Goal: Transaction & Acquisition: Book appointment/travel/reservation

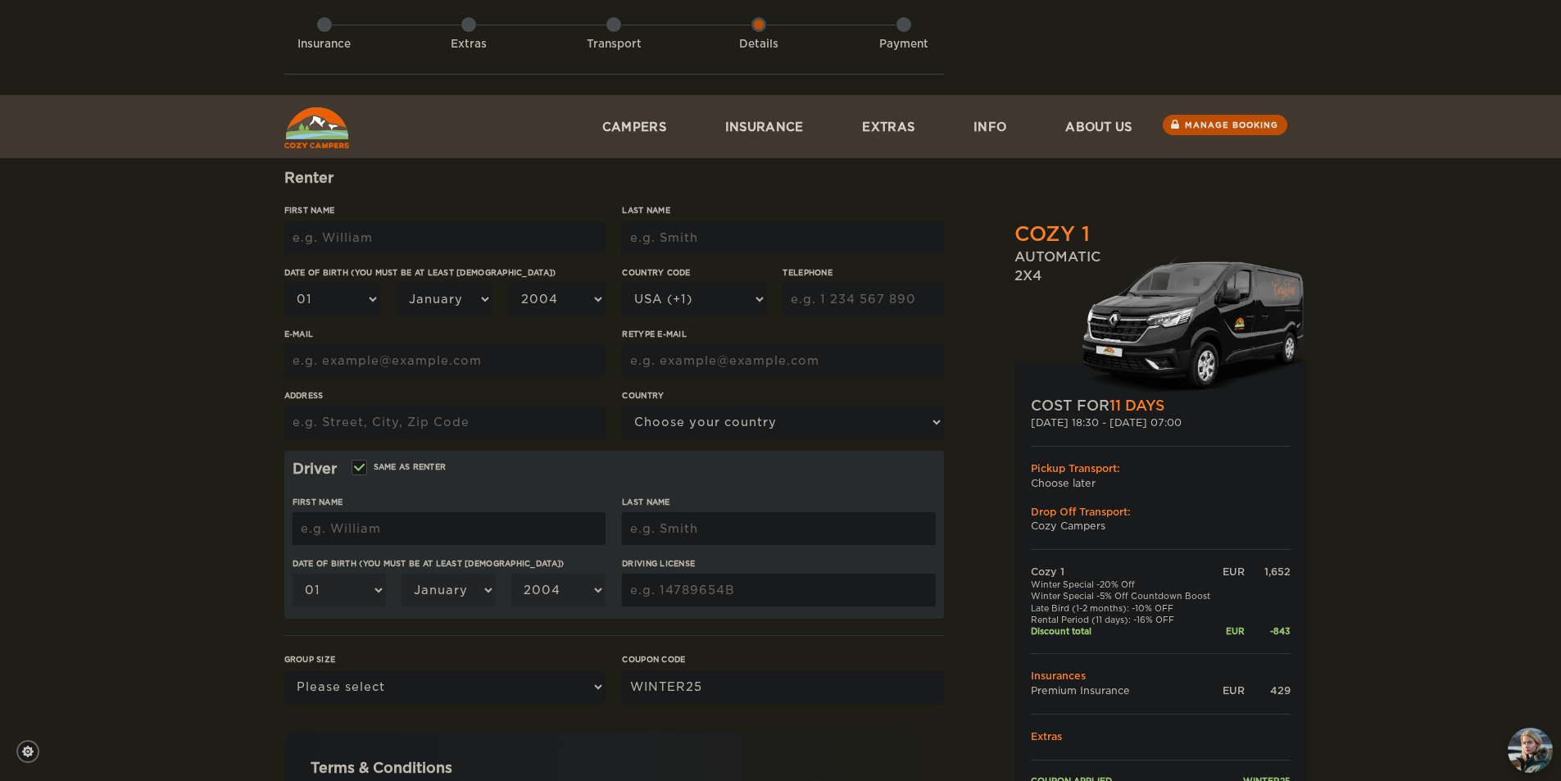
scroll to position [82, 0]
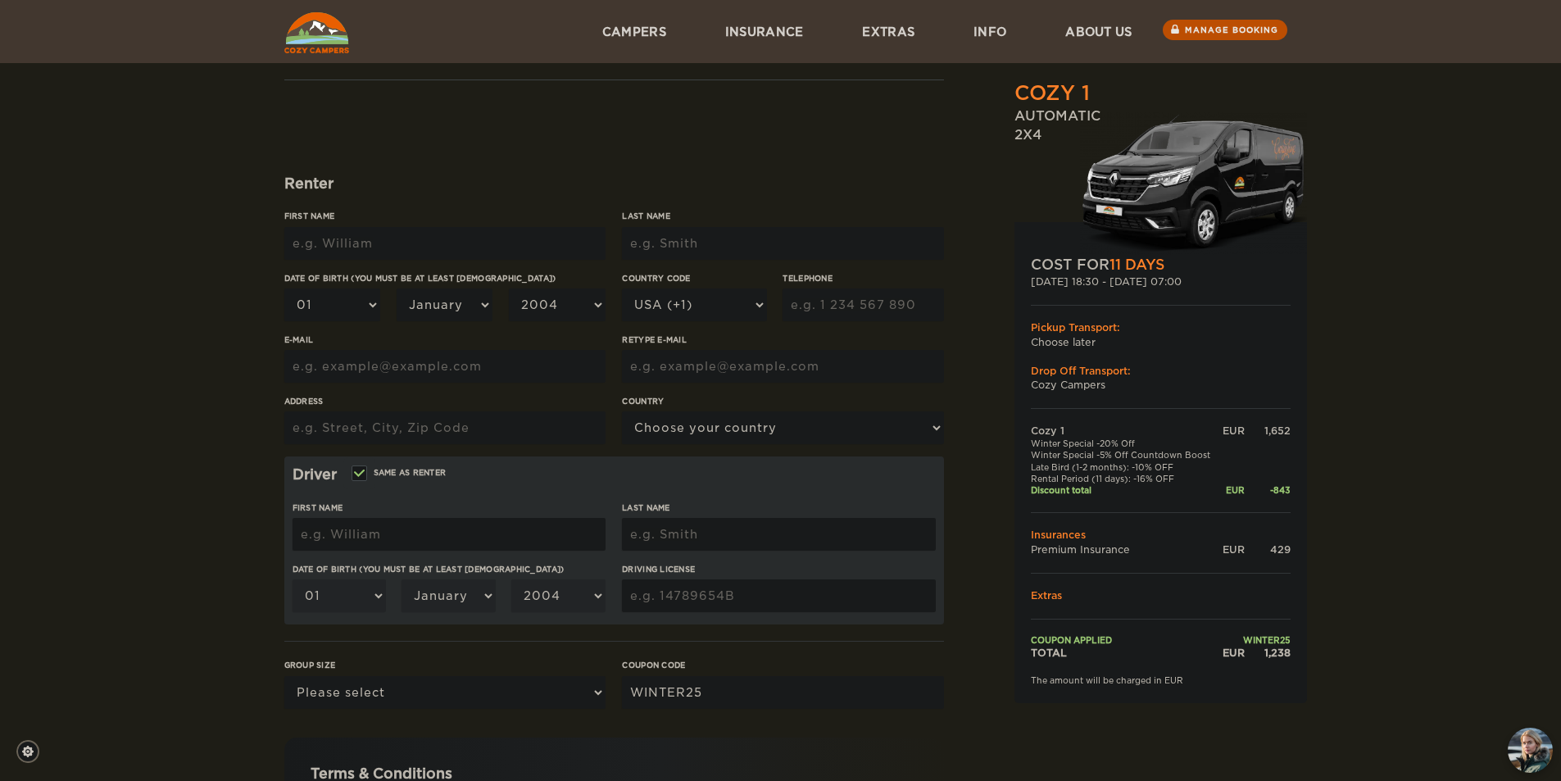
click at [359, 252] on input "First Name" at bounding box center [444, 243] width 321 height 33
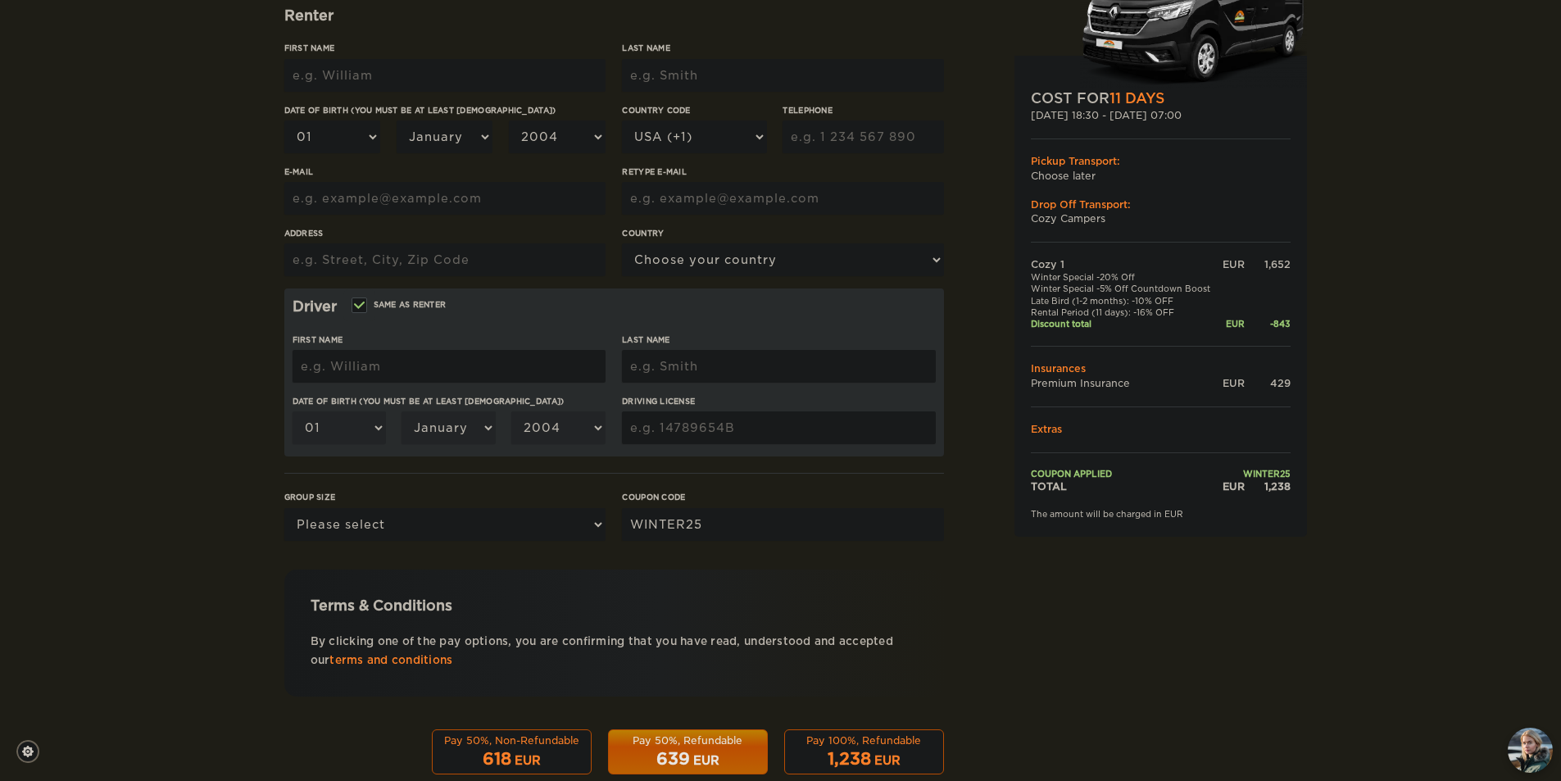
scroll to position [284, 0]
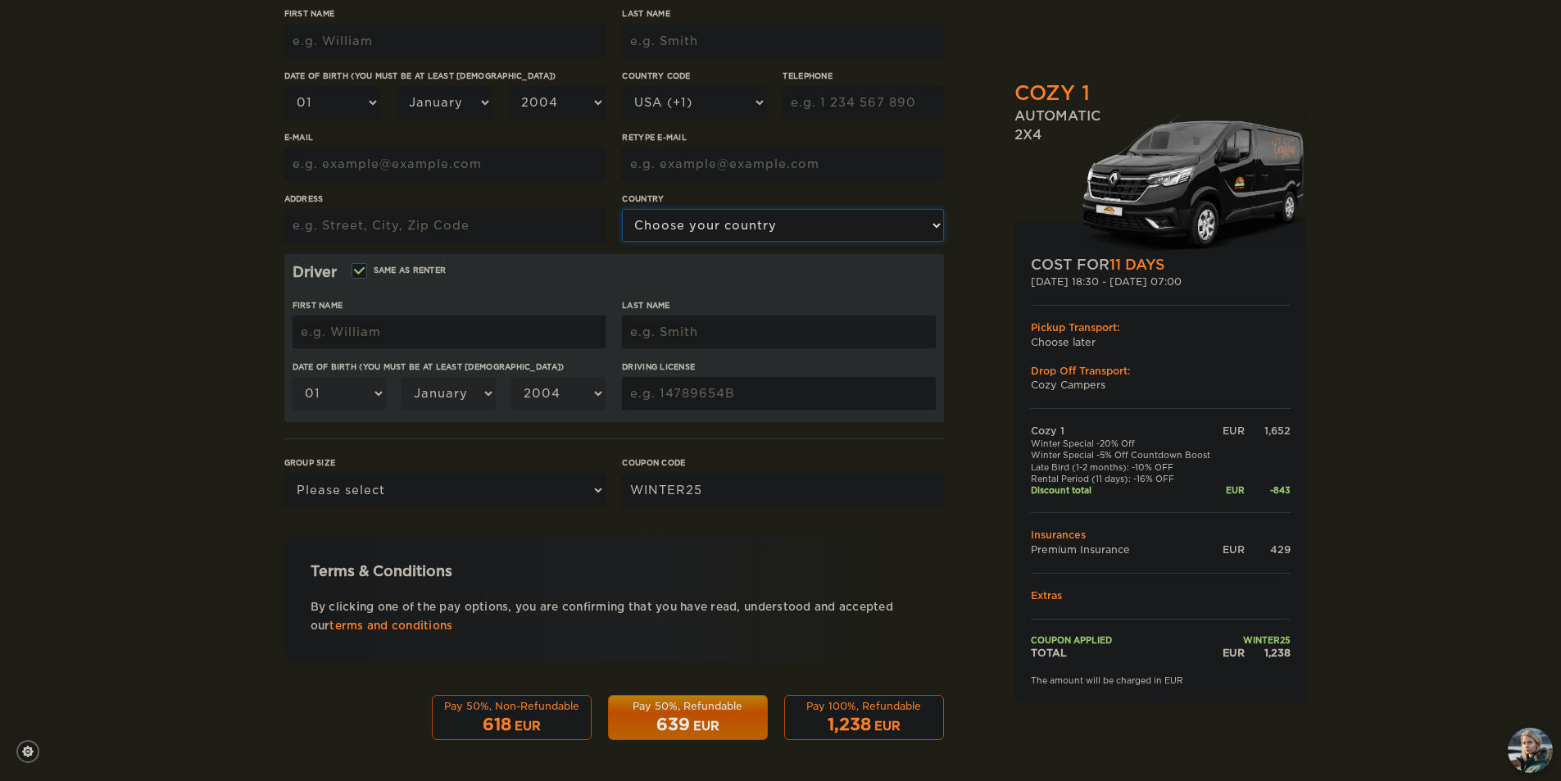
click at [726, 224] on select "Choose your country [GEOGRAPHIC_DATA] [GEOGRAPHIC_DATA] [GEOGRAPHIC_DATA] [GEOG…" at bounding box center [782, 225] width 321 height 33
click at [110, 352] on div "Cozy 1 Expand Collapse Total 1,238 EUR Automatic 2x4 COST FOR 11 Days [DATE] 18…" at bounding box center [780, 249] width 1561 height 1066
click at [524, 495] on select "Please select 1 2" at bounding box center [444, 490] width 321 height 33
select select "2"
click at [284, 474] on select "Please select 1 2" at bounding box center [444, 490] width 321 height 33
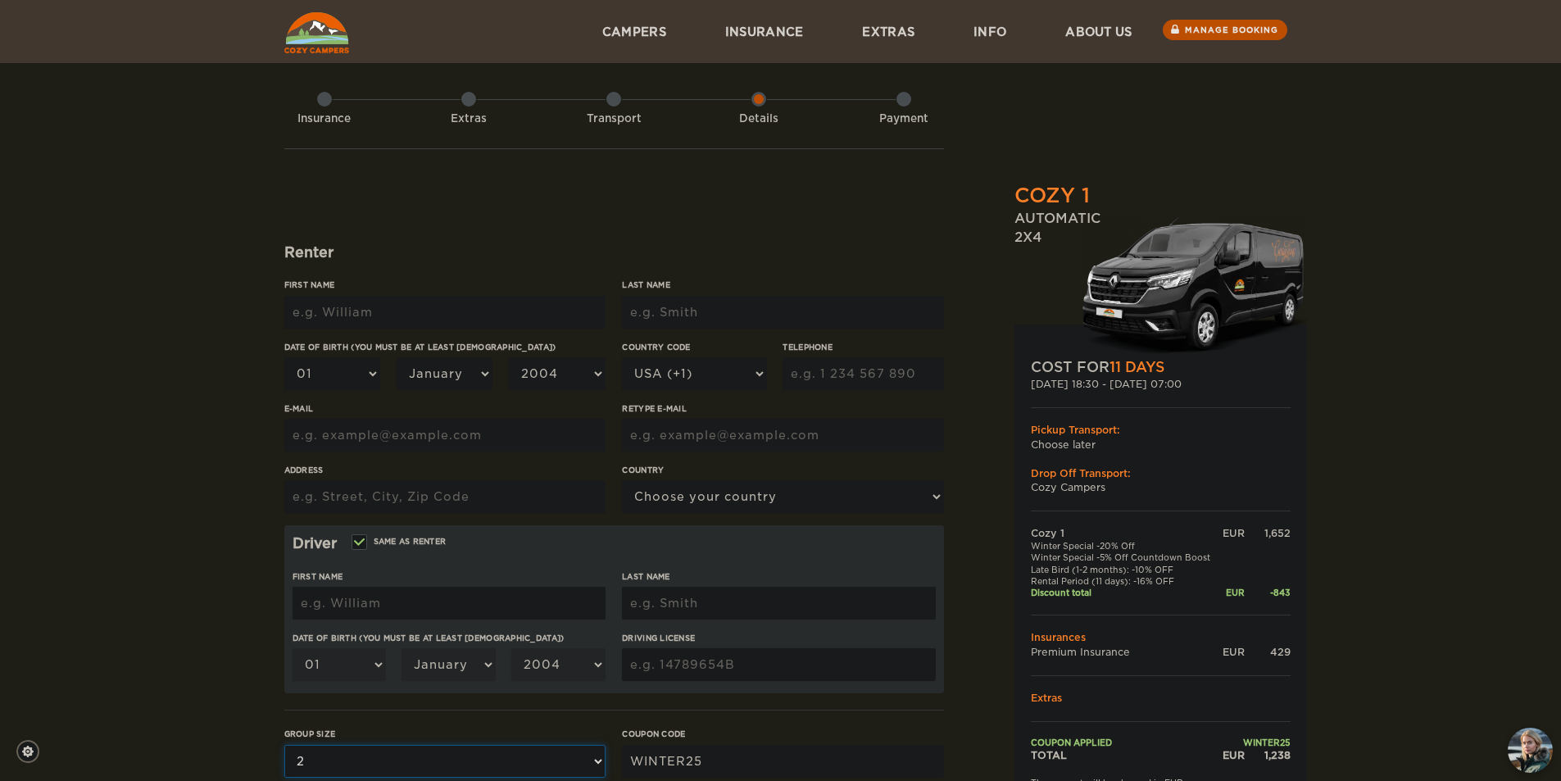
scroll to position [0, 0]
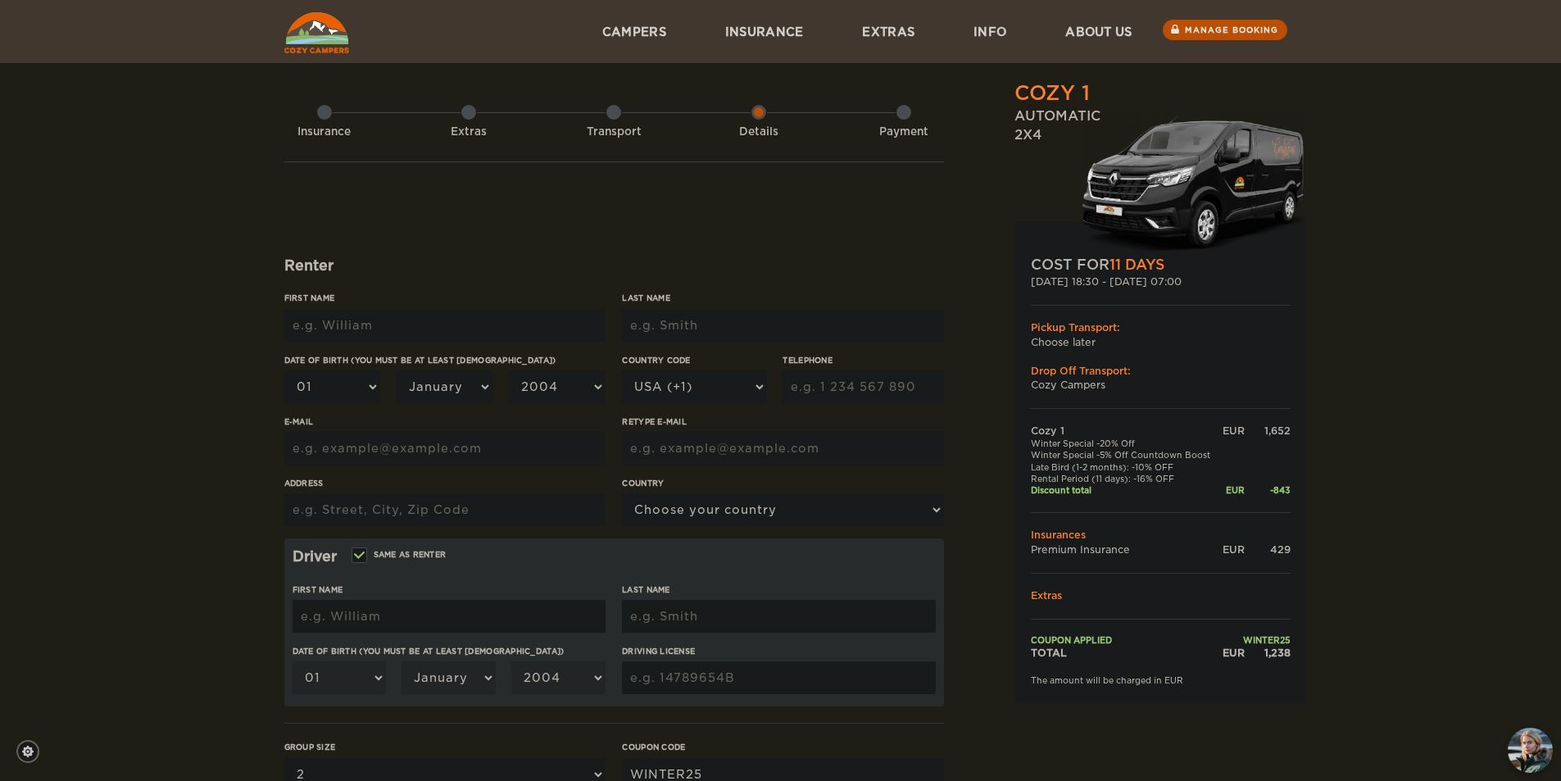
click at [362, 332] on input "First Name" at bounding box center [444, 325] width 321 height 33
type input "[PERSON_NAME]"
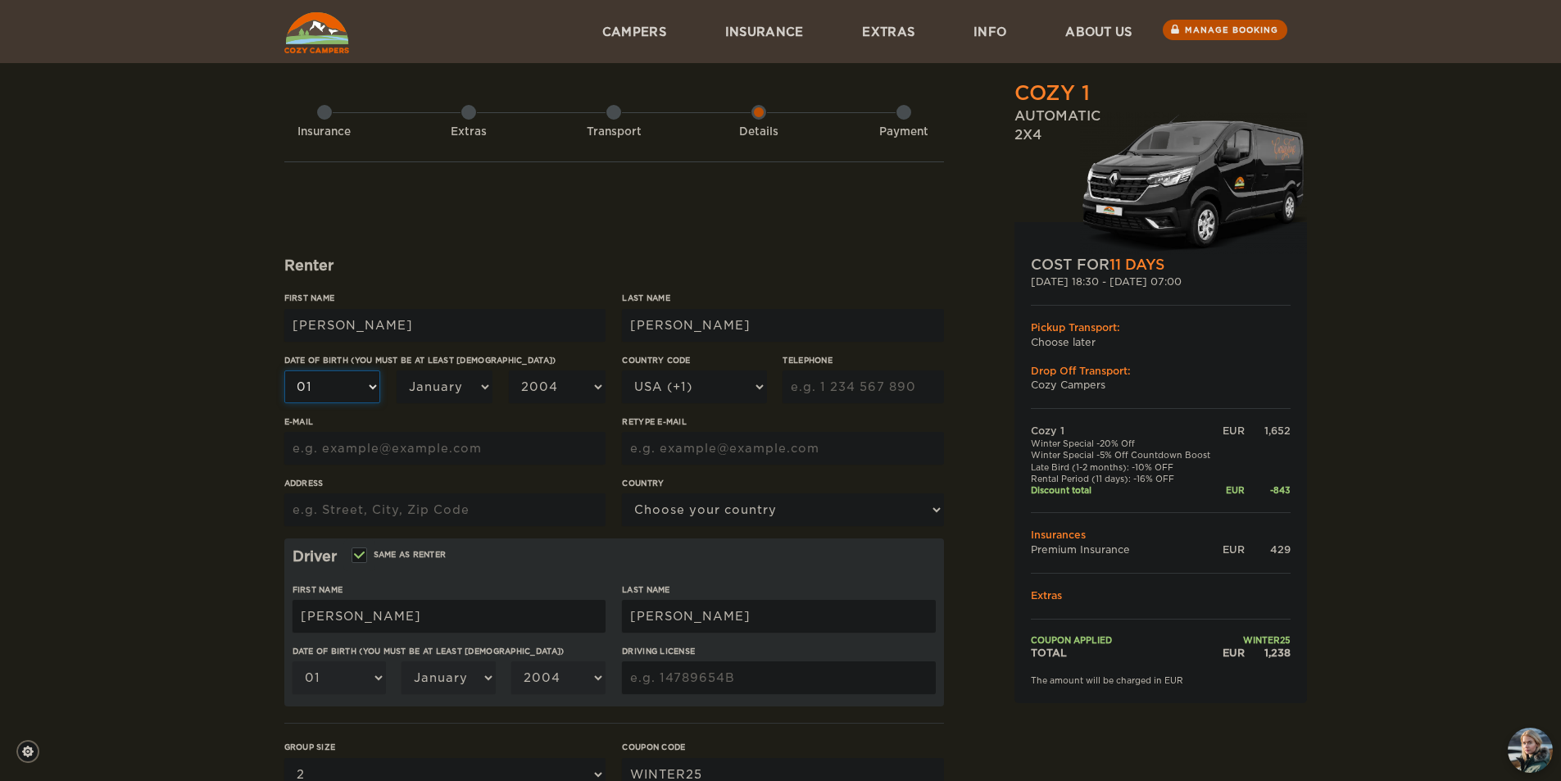
click at [325, 399] on select "01 02 03 04 05 06 07 08 09 10 11 12 13 14 15 16 17 18 19 20 21 22 23 24 25 26 2…" at bounding box center [332, 386] width 97 height 33
select select "30"
click at [284, 370] on select "01 02 03 04 05 06 07 08 09 10 11 12 13 14 15 16 17 18 19 20 21 22 23 24 25 26 2…" at bounding box center [332, 386] width 97 height 33
select select "30"
click at [457, 393] on select "January February March April May June July August September October November De…" at bounding box center [445, 386] width 97 height 33
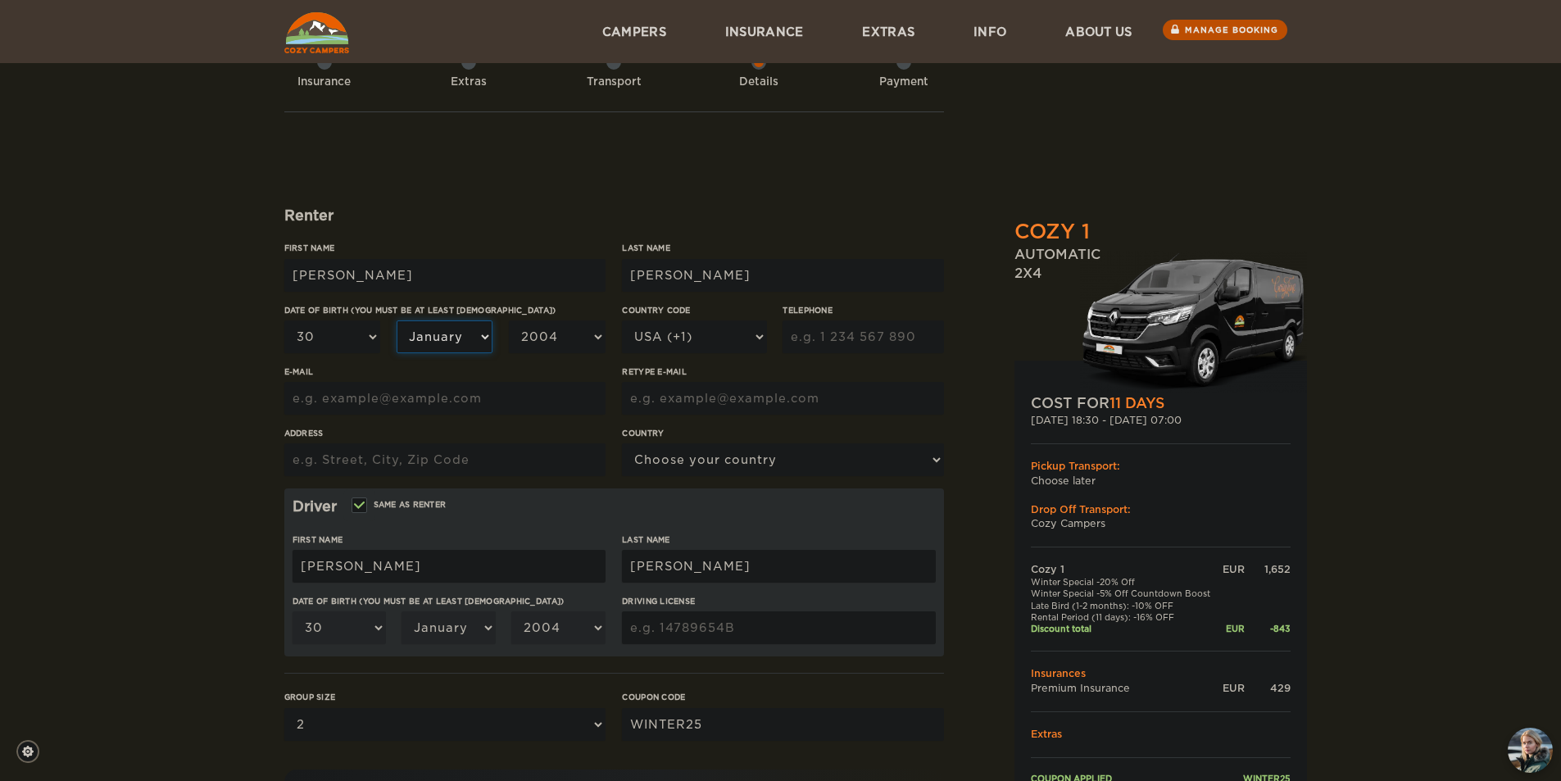
scroll to position [39, 0]
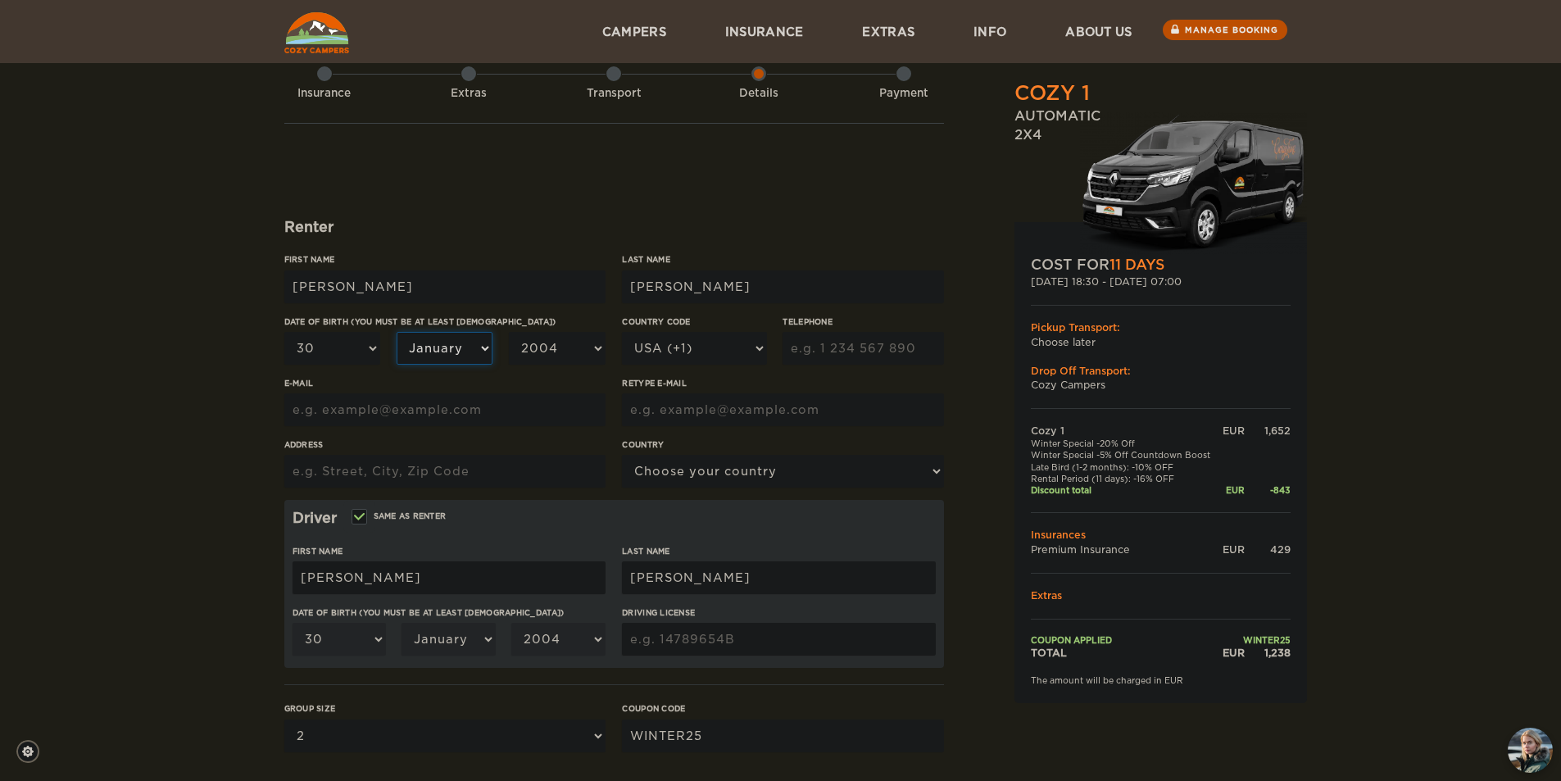
drag, startPoint x: 438, startPoint y: 342, endPoint x: 444, endPoint y: 381, distance: 39.9
click at [438, 342] on select "January February March April May June July August September October November De…" at bounding box center [445, 348] width 97 height 33
click at [434, 361] on select "January February March April May June July August September October November De…" at bounding box center [445, 348] width 97 height 33
select select "10"
click at [397, 332] on select "January February March April May June July August September October November De…" at bounding box center [445, 348] width 97 height 33
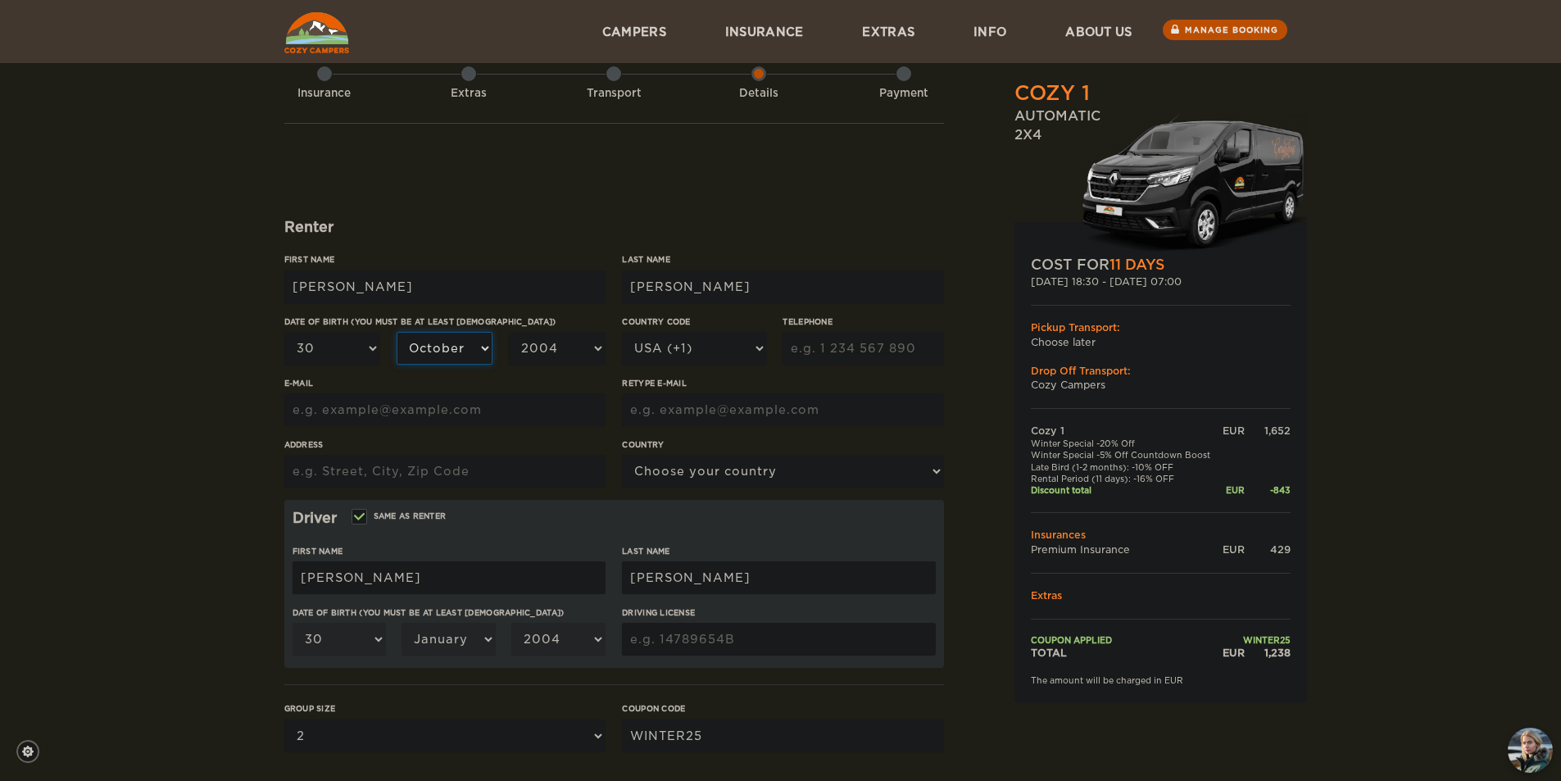
select select "10"
click at [543, 352] on select "2004 2003 2002 2001 2000 1999 1998 1997 1996 1995 1994 1993 1992 1991 1990 1989…" at bounding box center [557, 348] width 97 height 33
select select "2001"
click at [509, 332] on select "2004 2003 2002 2001 2000 1999 1998 1997 1996 1995 1994 1993 1992 1991 1990 1989…" at bounding box center [557, 348] width 97 height 33
select select "2001"
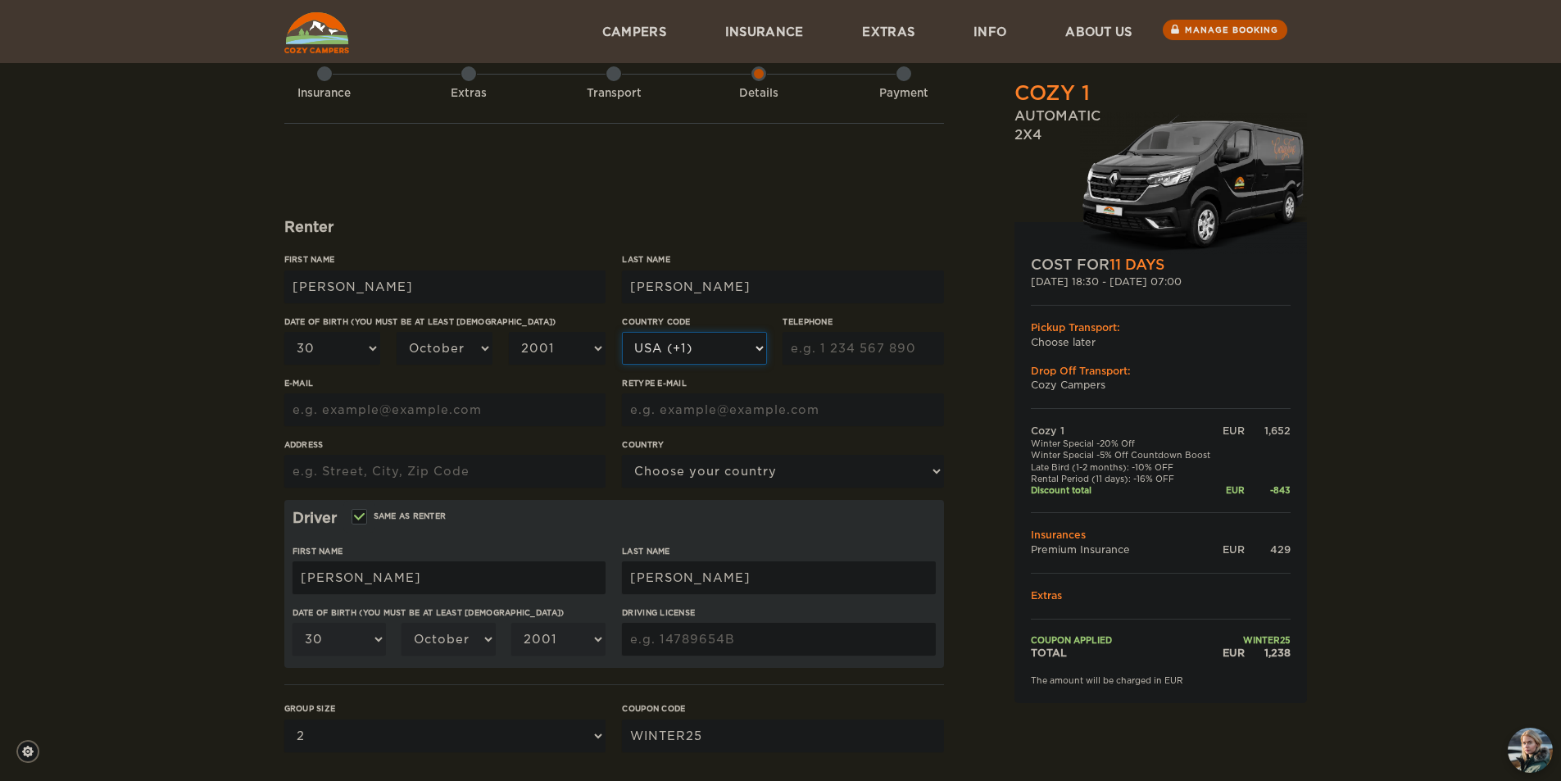
click at [692, 348] on select "USA (+1) [GEOGRAPHIC_DATA] (+44) [GEOGRAPHIC_DATA] (+49) [GEOGRAPHIC_DATA] (+21…" at bounding box center [694, 348] width 144 height 33
select select "39"
click at [622, 332] on select "USA (+1) [GEOGRAPHIC_DATA] (+44) [GEOGRAPHIC_DATA] (+49) [GEOGRAPHIC_DATA] (+21…" at bounding box center [694, 348] width 144 height 33
click at [819, 341] on input "Telephone" at bounding box center [863, 348] width 161 height 33
type input "3339738395"
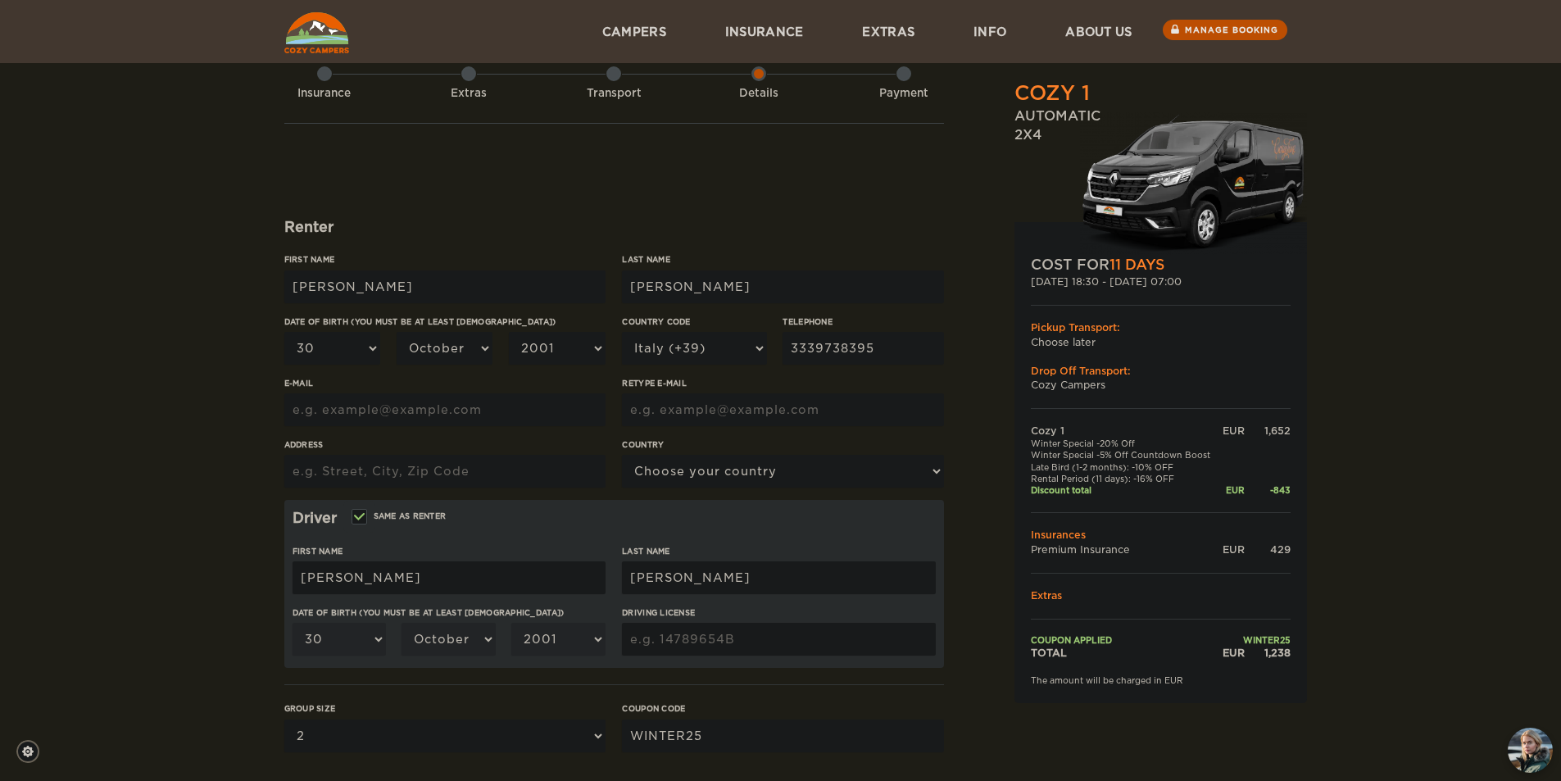
click at [484, 405] on input "E-mail" at bounding box center [444, 409] width 321 height 33
type input "[PERSON_NAME][EMAIL_ADDRESS][DOMAIN_NAME]"
click at [704, 420] on input "Retype E-mail" at bounding box center [782, 409] width 321 height 33
paste input "[PERSON_NAME][EMAIL_ADDRESS][DOMAIN_NAME]"
type input "[PERSON_NAME][EMAIL_ADDRESS][DOMAIN_NAME]"
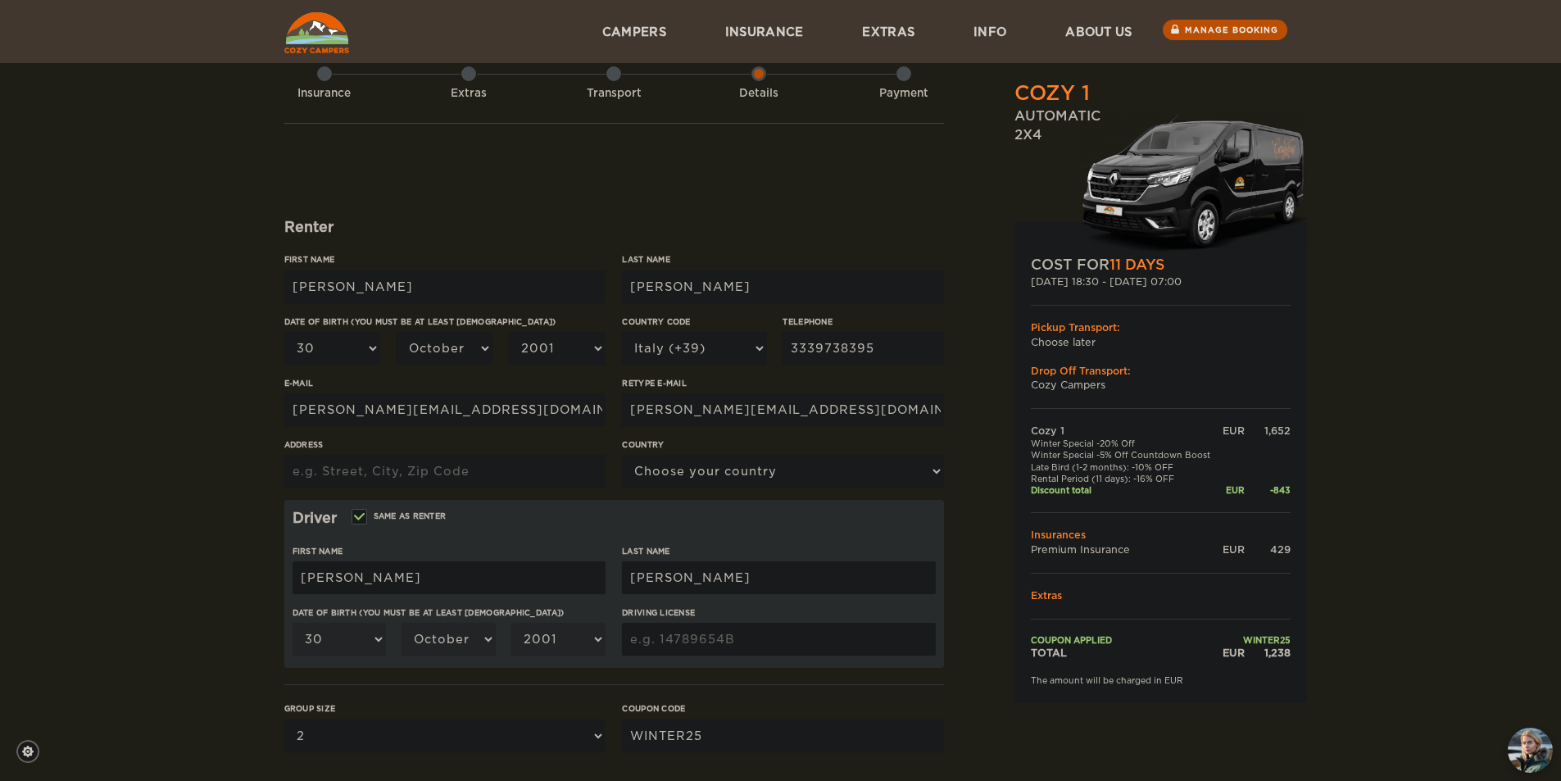
click at [425, 478] on input "Address" at bounding box center [444, 471] width 321 height 33
type input "[GEOGRAPHIC_DATA]"
click at [471, 289] on input "[PERSON_NAME]" at bounding box center [444, 286] width 321 height 33
drag, startPoint x: 471, startPoint y: 289, endPoint x: 293, endPoint y: 295, distance: 178.0
click at [293, 295] on input "[PERSON_NAME]" at bounding box center [444, 286] width 321 height 33
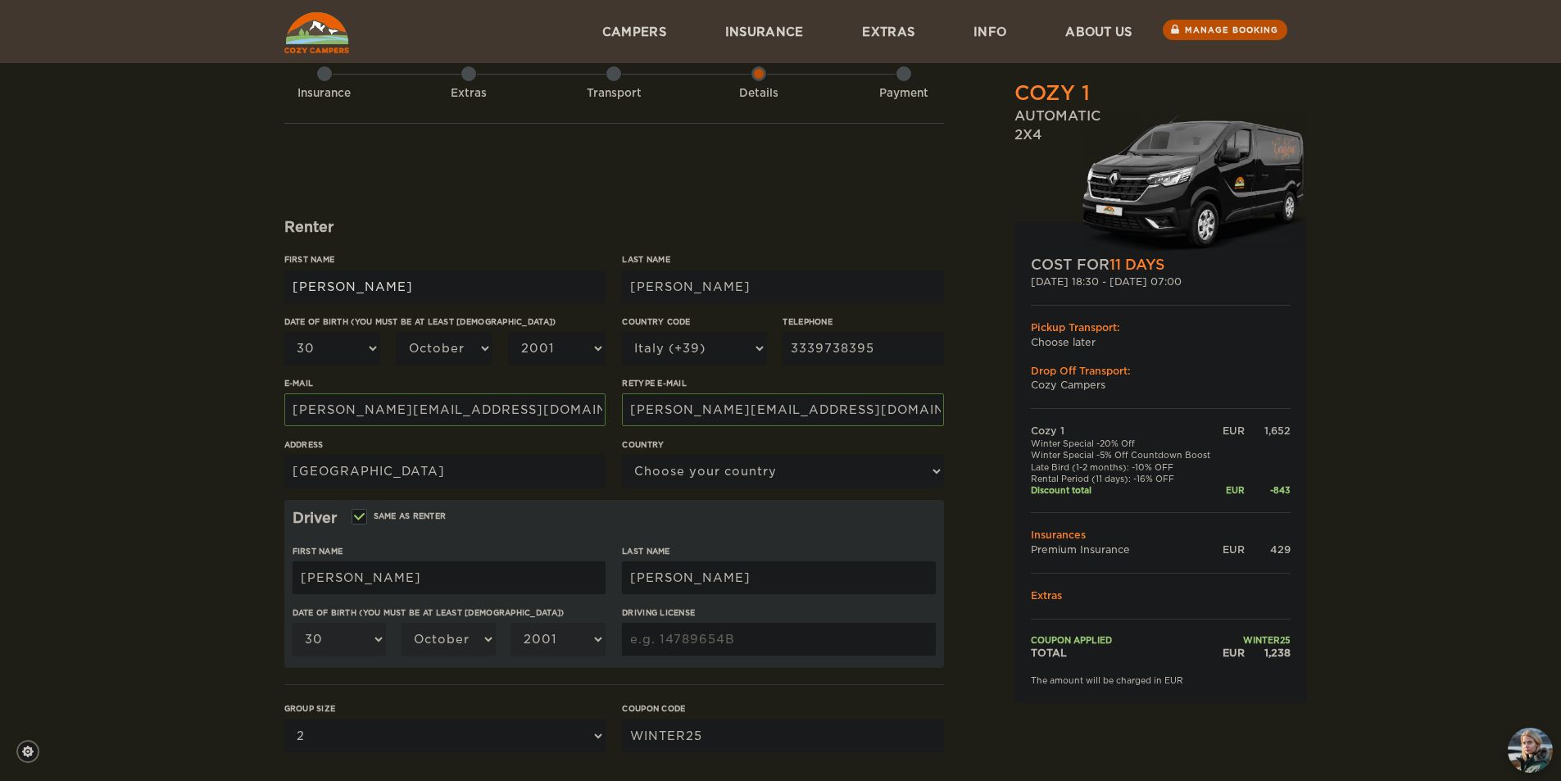
type input "[PERSON_NAME]"
click at [433, 278] on input "[PERSON_NAME]" at bounding box center [444, 286] width 321 height 33
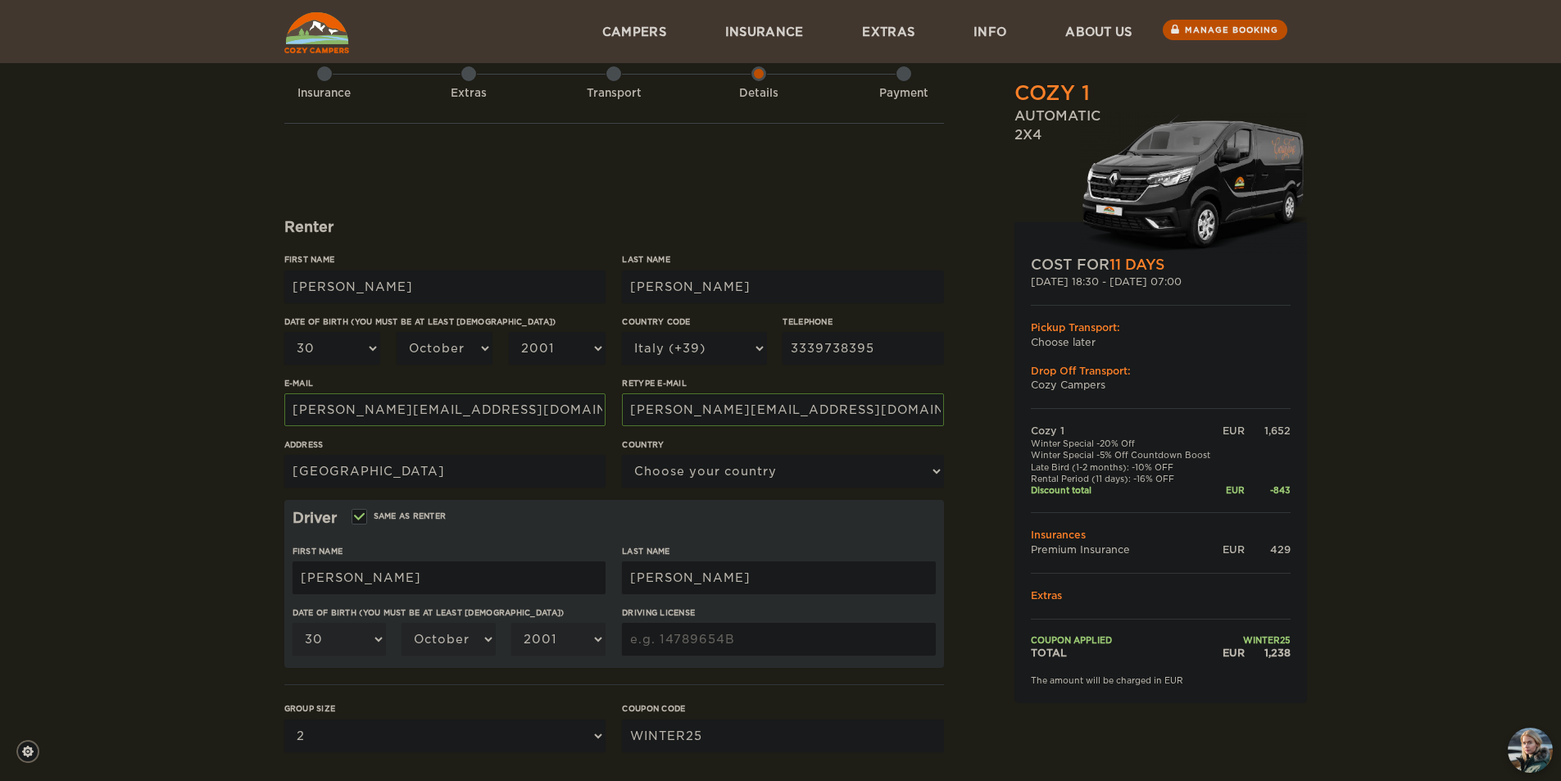
click at [189, 383] on div "Cozy 1 Expand Collapse Total 1,238 EUR Automatic 2x4 COST FOR 11 Days [DATE] 18…" at bounding box center [780, 494] width 1561 height 1066
click at [355, 366] on div "01 02 03 04 05 06 07 08 09 10 11 12 13 14 15 16 17 18 19 20 21 22 23 24 25 26 2…" at bounding box center [444, 354] width 321 height 45
click at [352, 357] on select "01 02 03 04 05 06 07 08 09 10 11 12 13 14 15 16 17 18 19 20 21 22 23 24 25 26 2…" at bounding box center [332, 348] width 97 height 33
select select "16"
click at [284, 332] on select "01 02 03 04 05 06 07 08 09 10 11 12 13 14 15 16 17 18 19 20 21 22 23 24 25 26 2…" at bounding box center [332, 348] width 97 height 33
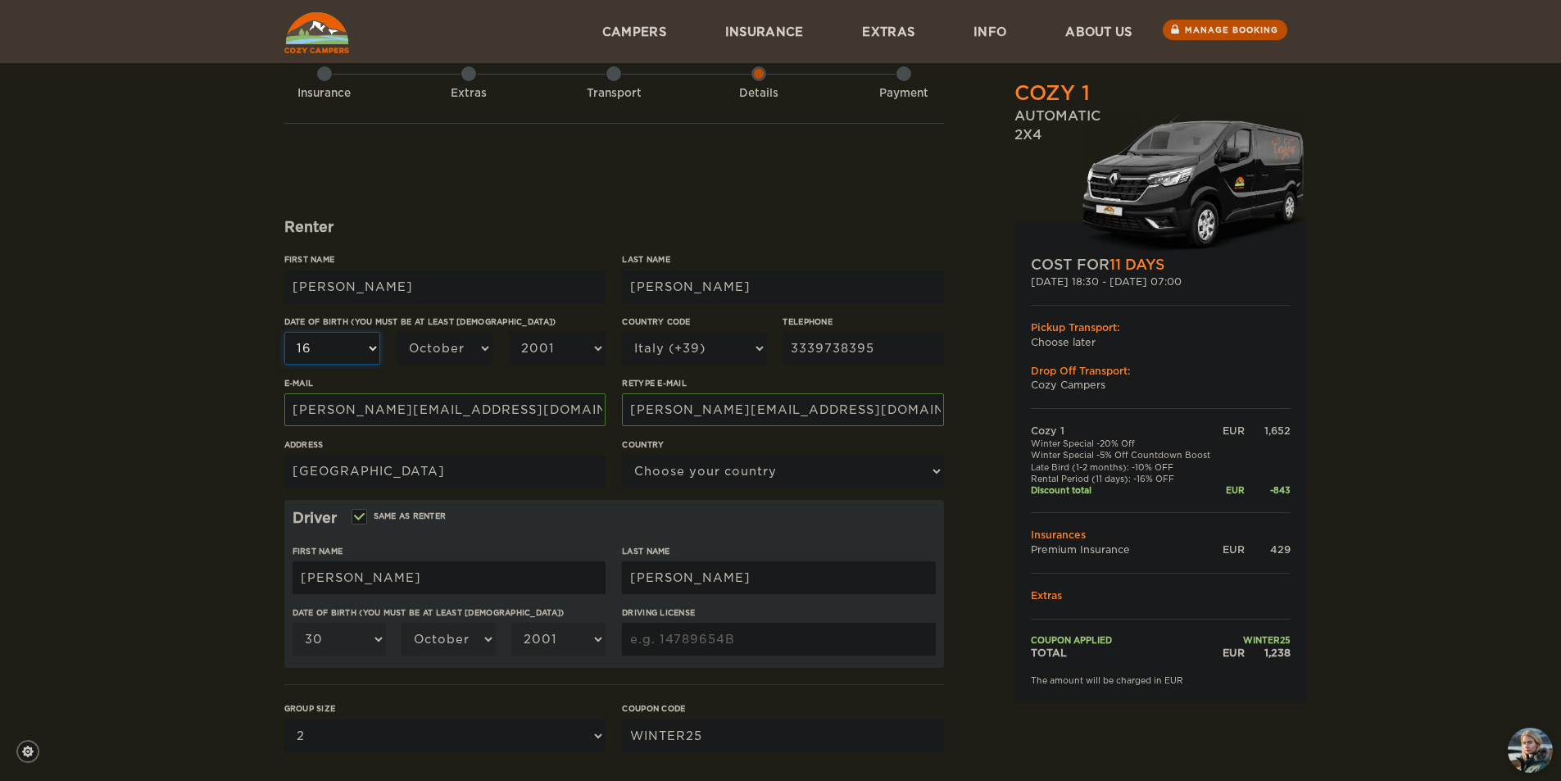
select select "16"
click at [445, 329] on div "Date of birth (You must be at least [DEMOGRAPHIC_DATA]) 01 02 03 04 05 06 07 08…" at bounding box center [444, 346] width 321 height 61
click at [445, 334] on select "January February March April May June July August September October November De…" at bounding box center [445, 348] width 97 height 33
select select "05"
click at [397, 332] on select "January February March April May June July August September October November De…" at bounding box center [445, 348] width 97 height 33
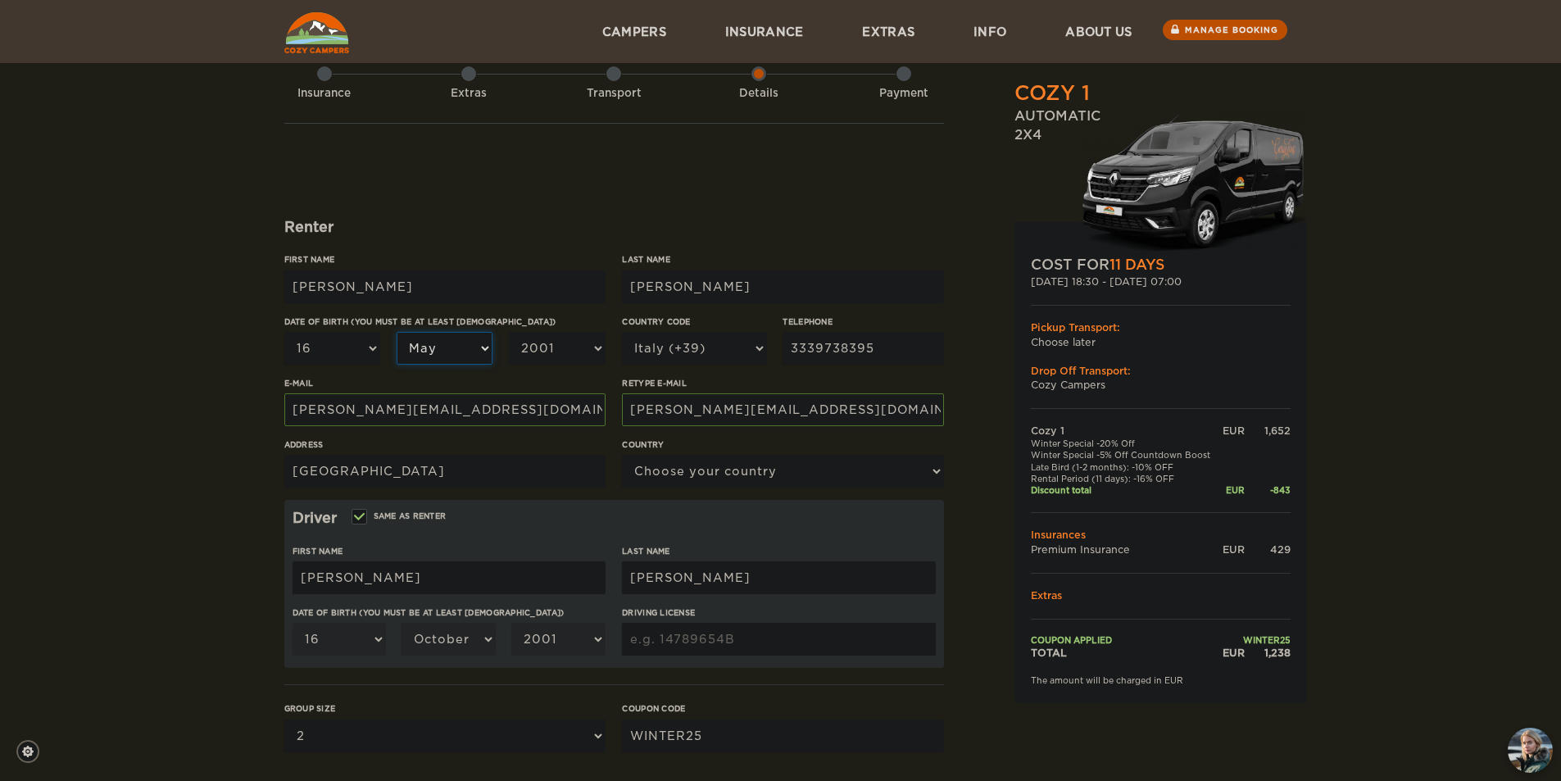
select select "05"
click at [532, 362] on select "2004 2003 2002 2001 2000 1999 1998 1997 1996 1995 1994 1993 1992 1991 1990 1989…" at bounding box center [557, 348] width 97 height 33
click at [569, 352] on select "2004 2003 2002 2001 2000 1999 1998 1997 1996 1995 1994 1993 1992 1991 1990 1989…" at bounding box center [557, 348] width 97 height 33
click at [844, 355] on input "3339738395" at bounding box center [863, 348] width 161 height 33
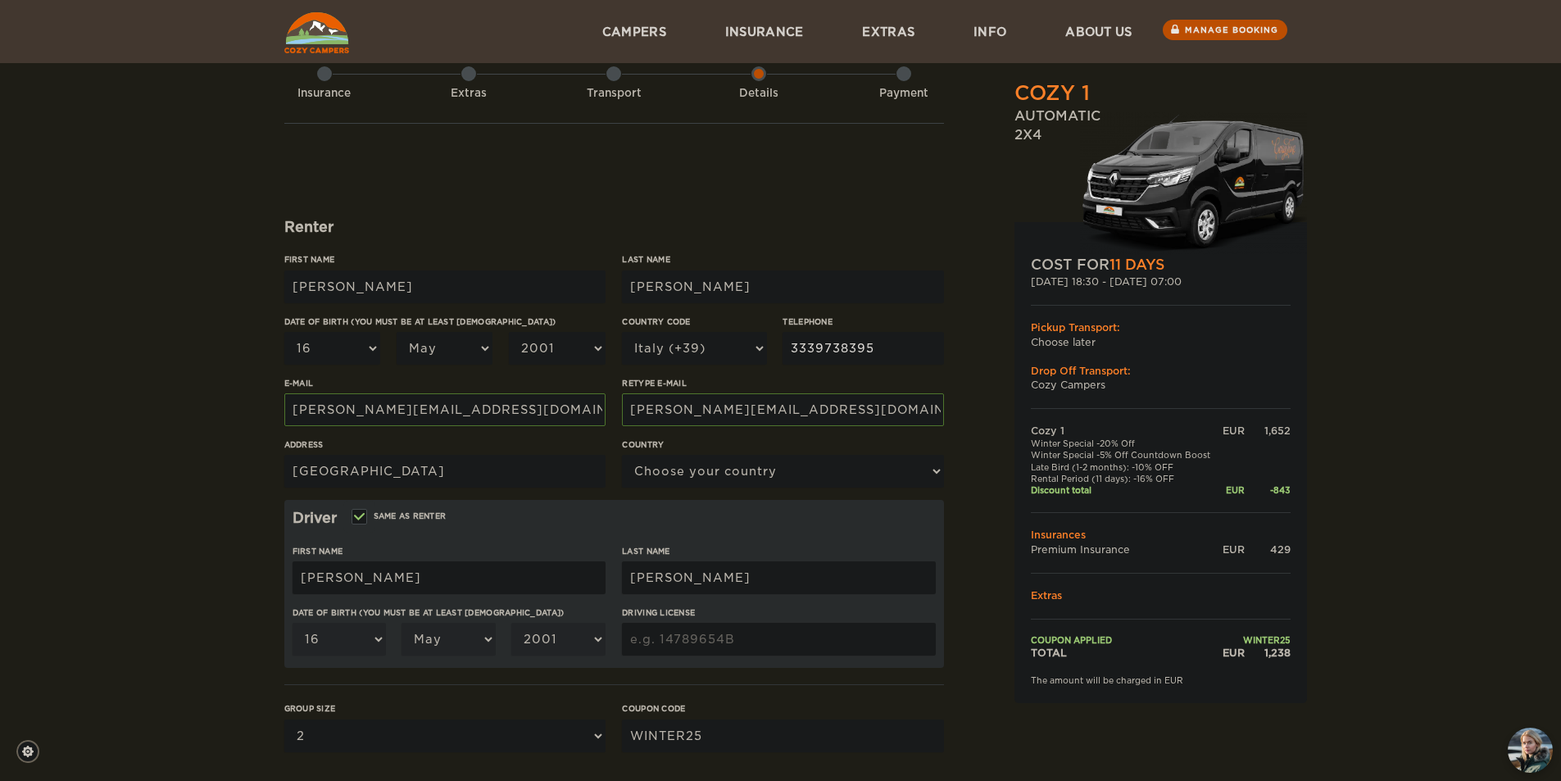
click at [844, 355] on input "3339738395" at bounding box center [863, 348] width 161 height 33
type input "3311083109"
click at [492, 477] on input "[GEOGRAPHIC_DATA]" at bounding box center [444, 471] width 321 height 33
type input "[STREET_ADDRESS]"
click at [770, 485] on select "Choose your country [GEOGRAPHIC_DATA] [GEOGRAPHIC_DATA] [GEOGRAPHIC_DATA] [GEOG…" at bounding box center [782, 471] width 321 height 33
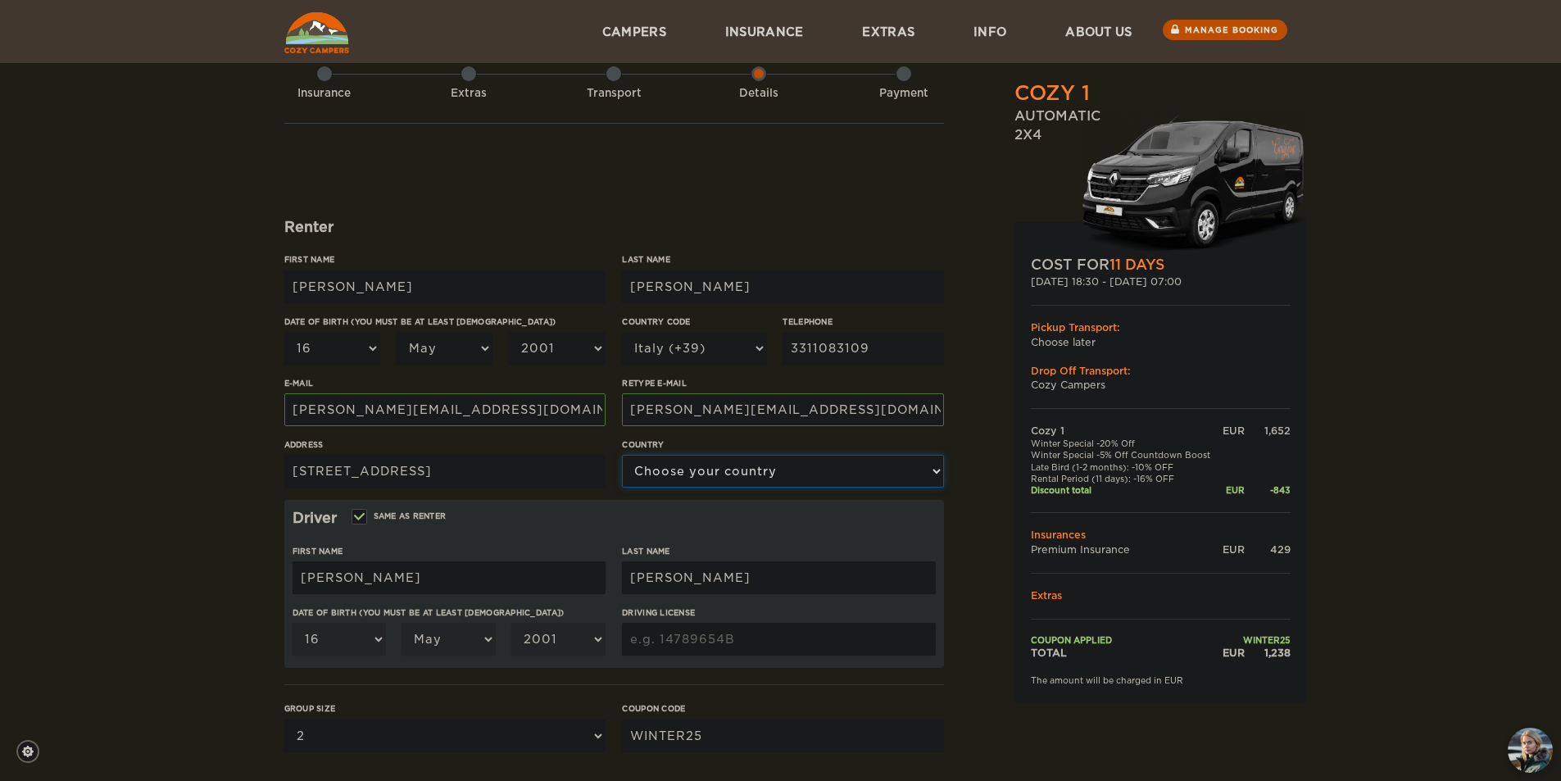
select select "101"
click at [622, 455] on select "Choose your country [GEOGRAPHIC_DATA] [GEOGRAPHIC_DATA] [GEOGRAPHIC_DATA] [GEOG…" at bounding box center [782, 471] width 321 height 33
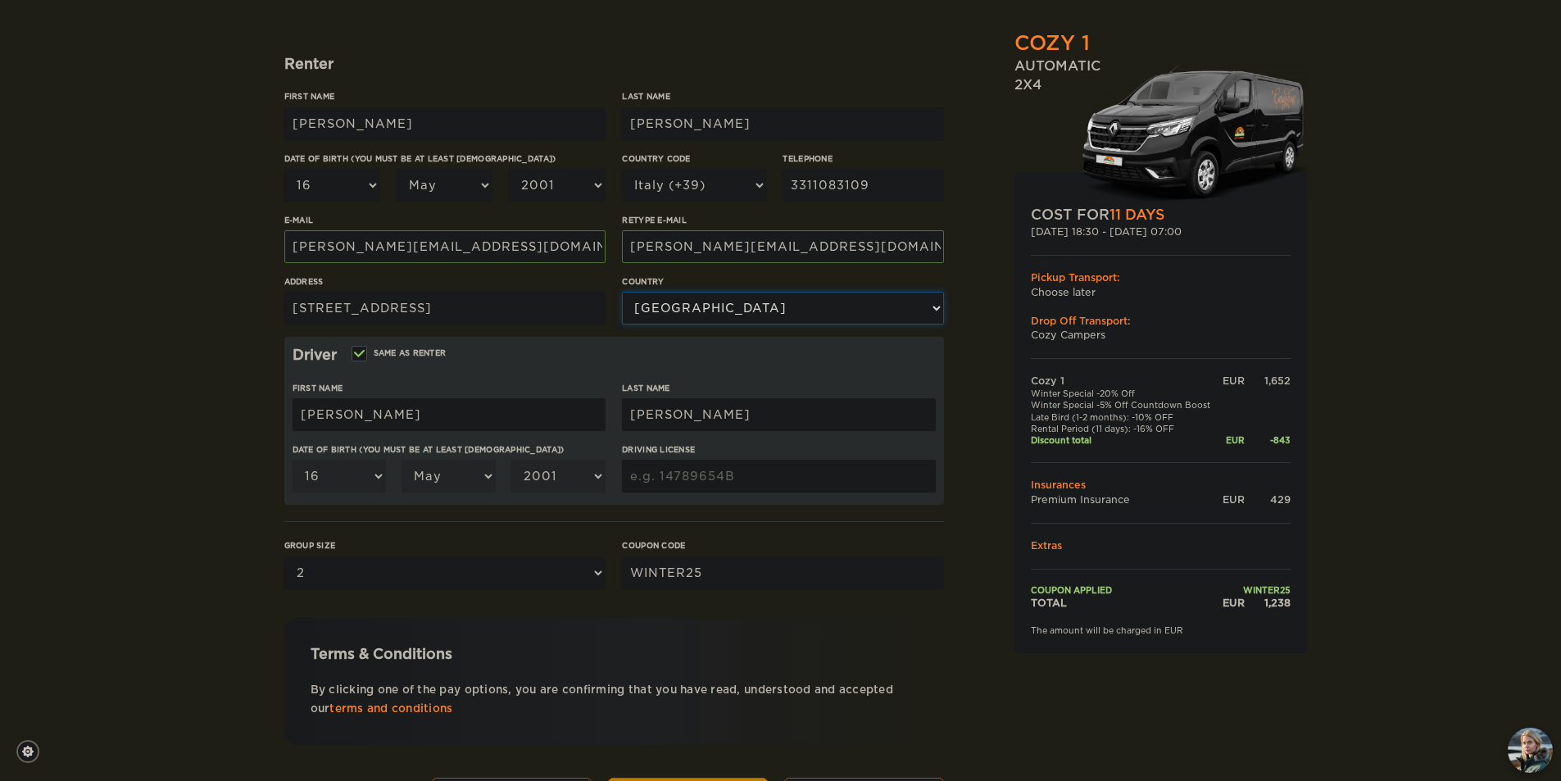
scroll to position [202, 0]
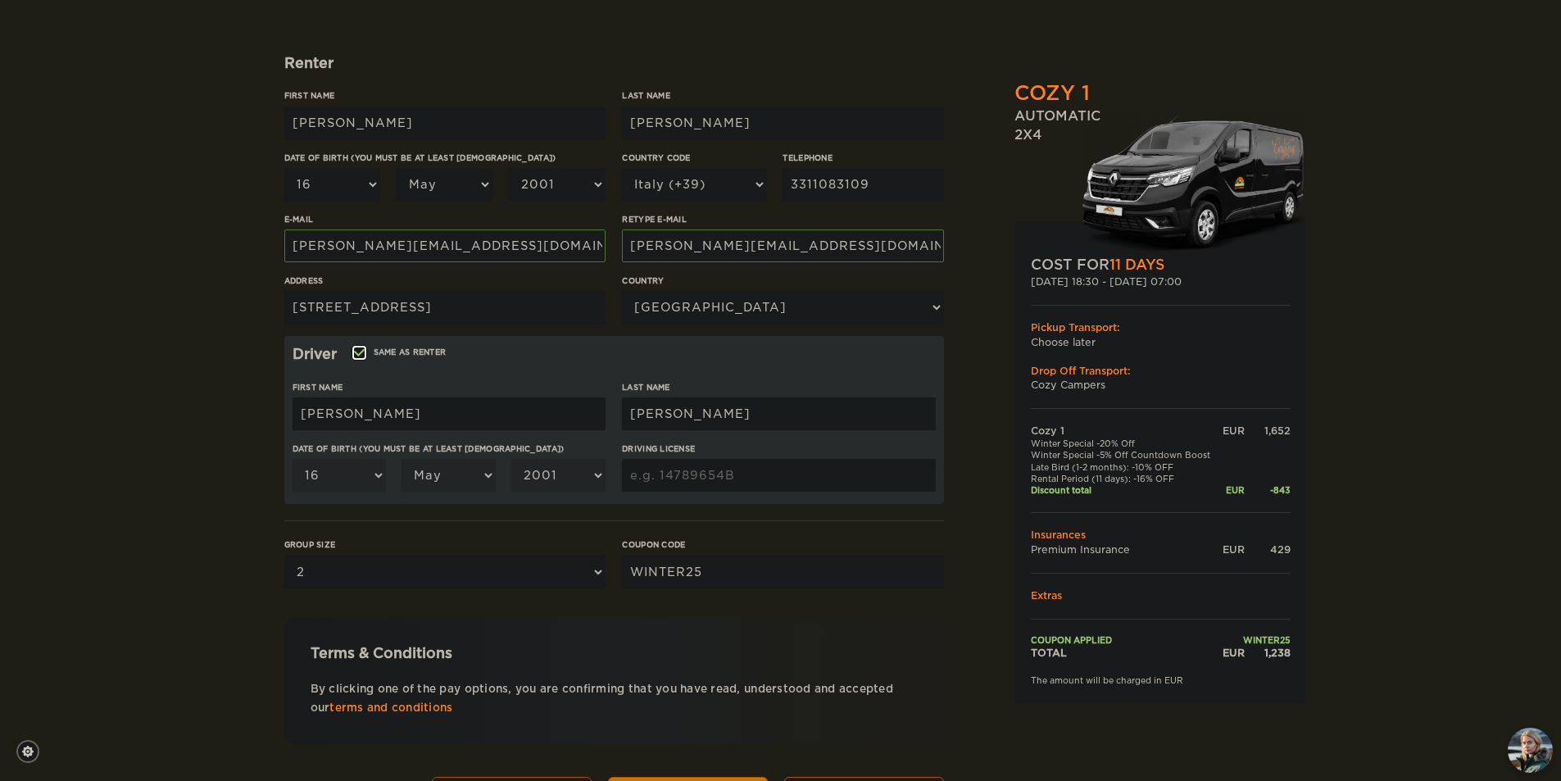
click at [353, 360] on input "Same as renter" at bounding box center [358, 354] width 11 height 11
checkbox input "false"
select select
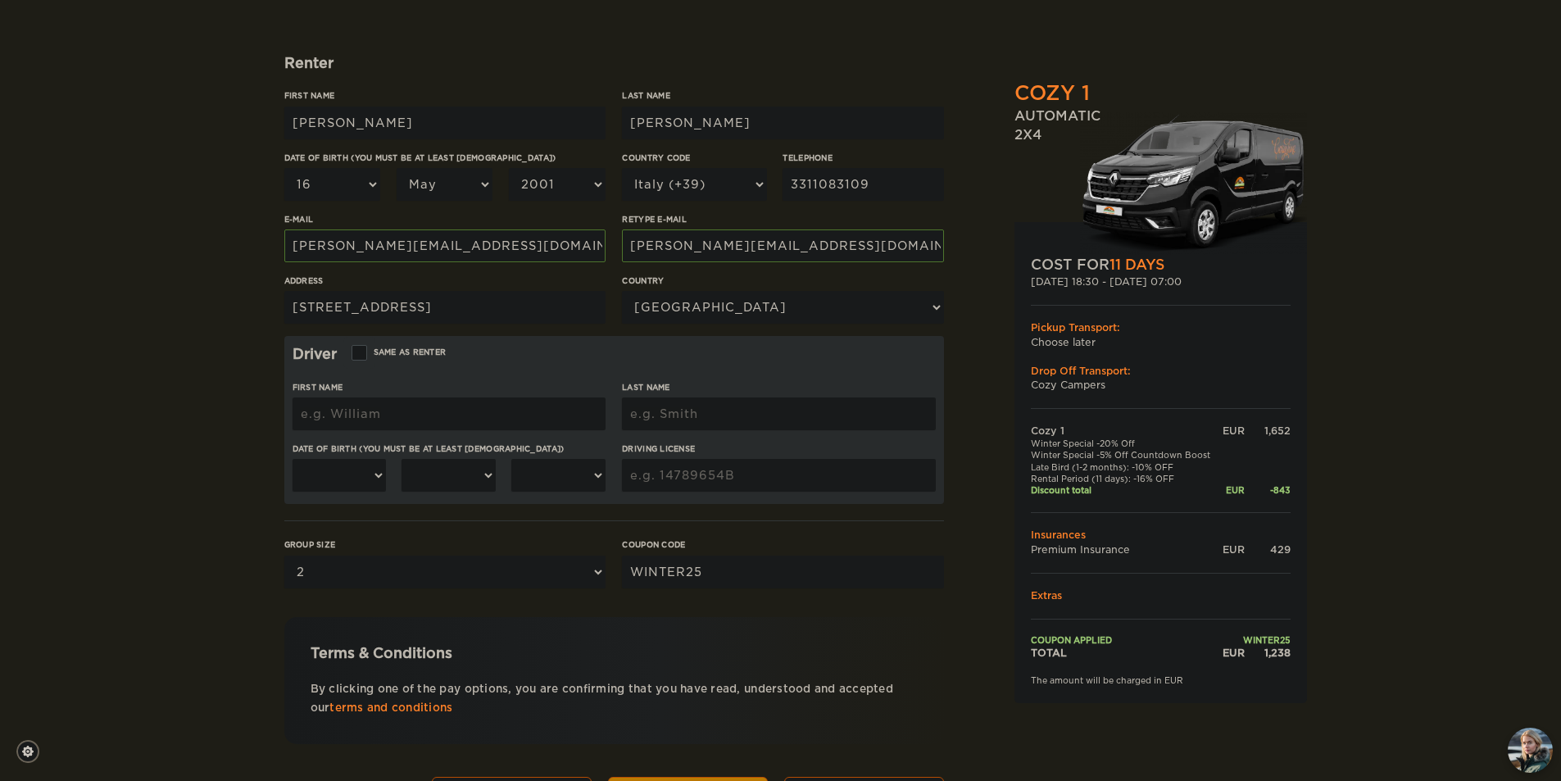
click at [373, 412] on input "First Name" at bounding box center [449, 414] width 313 height 33
type input "[PERSON_NAME]"
type input "Mastrogiuseppe"
click at [346, 477] on select "01 02 03 04 05 06 07 08 09 10 11 12 13 14 15 16 17 18 19 20 21 22 23 24 25 26 2…" at bounding box center [340, 475] width 94 height 33
select select "30"
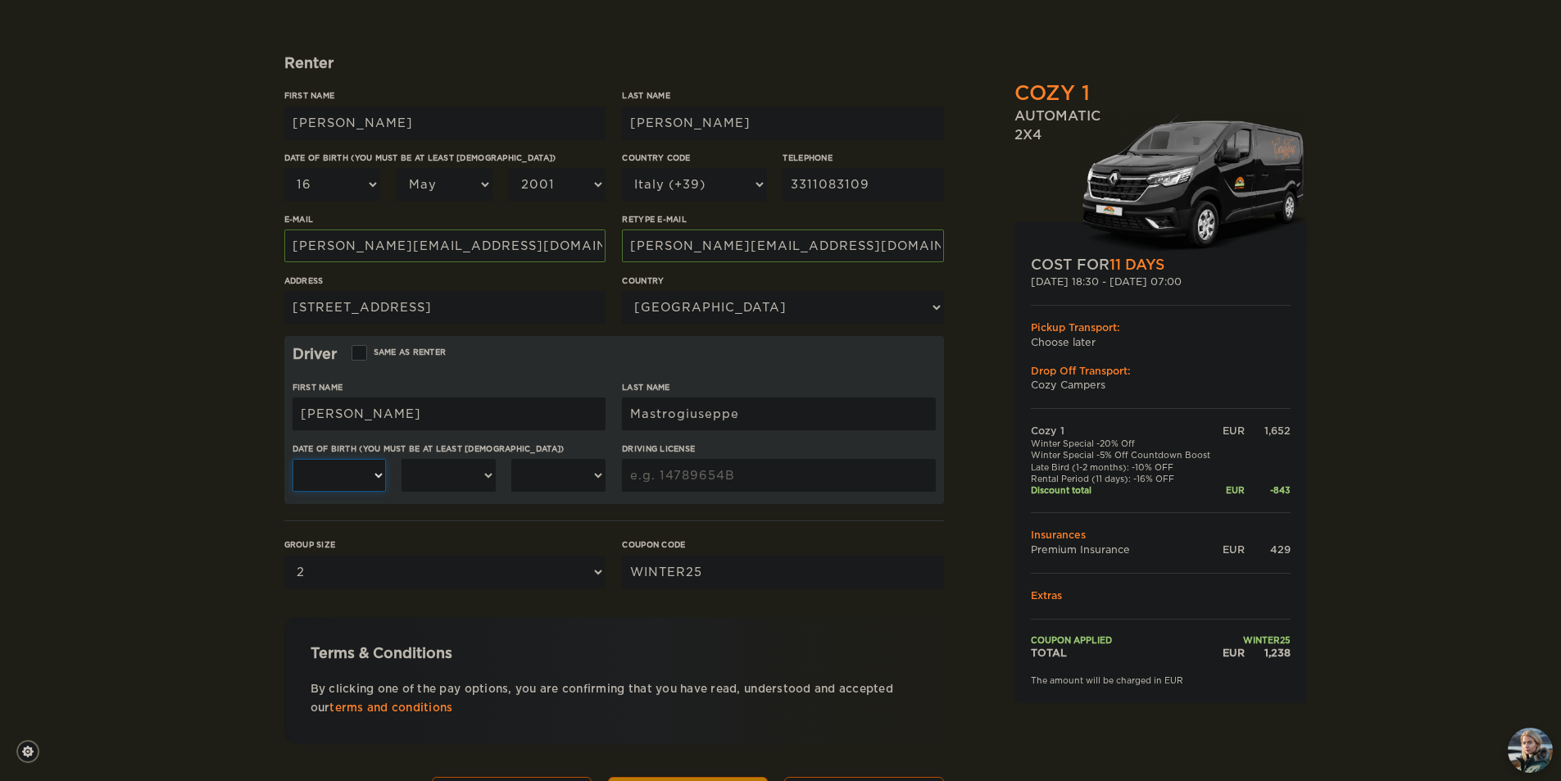
click at [293, 459] on select "01 02 03 04 05 06 07 08 09 10 11 12 13 14 15 16 17 18 19 20 21 22 23 24 25 26 2…" at bounding box center [340, 475] width 94 height 33
click at [474, 473] on select "January February March April May June July August September October November De…" at bounding box center [449, 475] width 94 height 33
select select "10"
click at [402, 459] on select "January February March April May June July August September October November De…" at bounding box center [449, 475] width 94 height 33
click at [553, 475] on select "2004 2003 2002 2001 2000 1999 1998 1997 1996 1995 1994 1993 1992 1991 1990 1989…" at bounding box center [558, 475] width 94 height 33
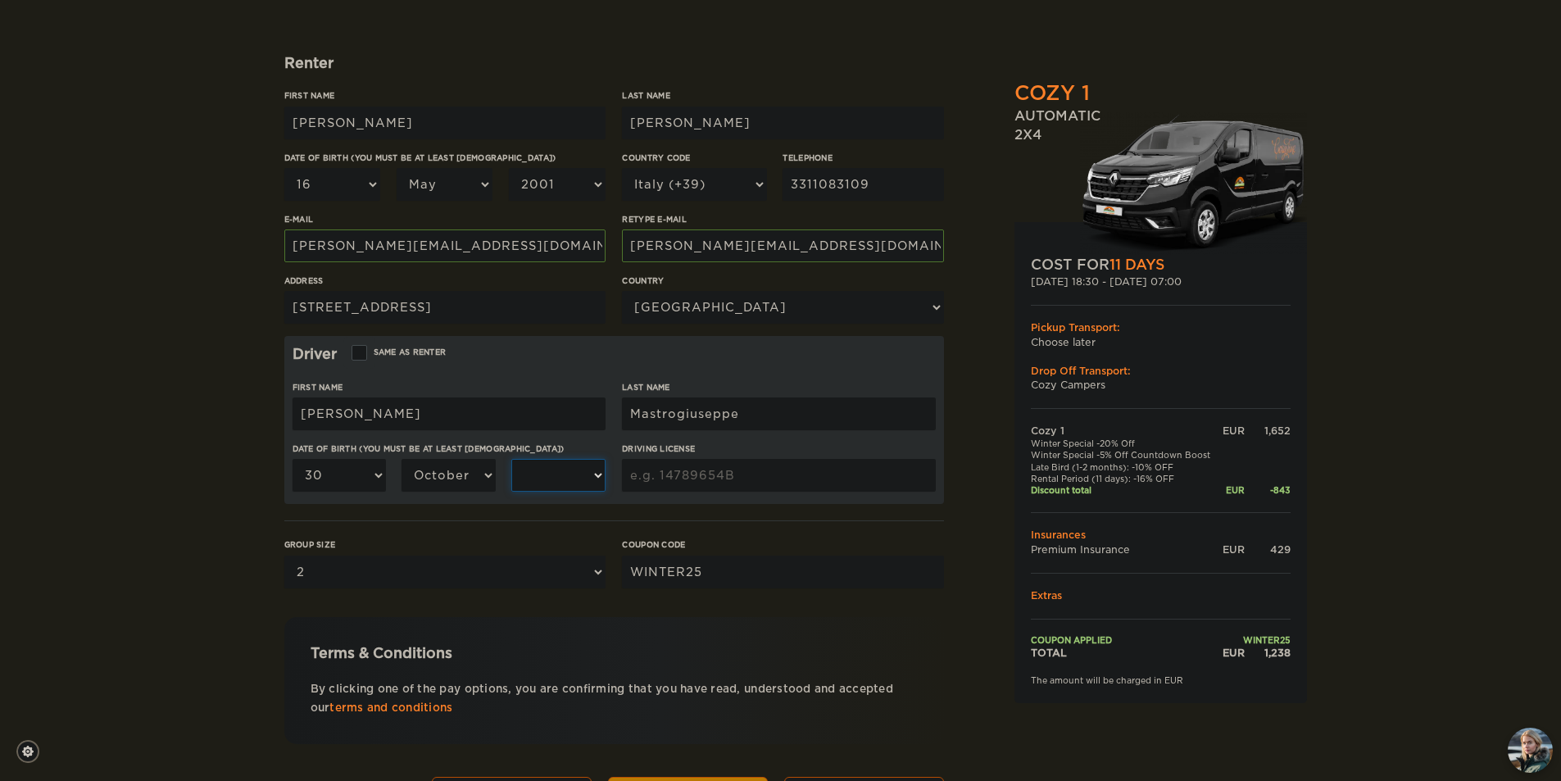
select select "2001"
click at [511, 459] on select "2004 2003 2002 2001 2000 1999 1998 1997 1996 1995 1994 1993 1992 1991 1990 1989…" at bounding box center [558, 475] width 94 height 33
click at [721, 492] on input "Driving License" at bounding box center [778, 475] width 313 height 33
click at [718, 480] on input "Driving License" at bounding box center [778, 475] width 313 height 33
click at [709, 480] on input "Driving License" at bounding box center [778, 475] width 313 height 33
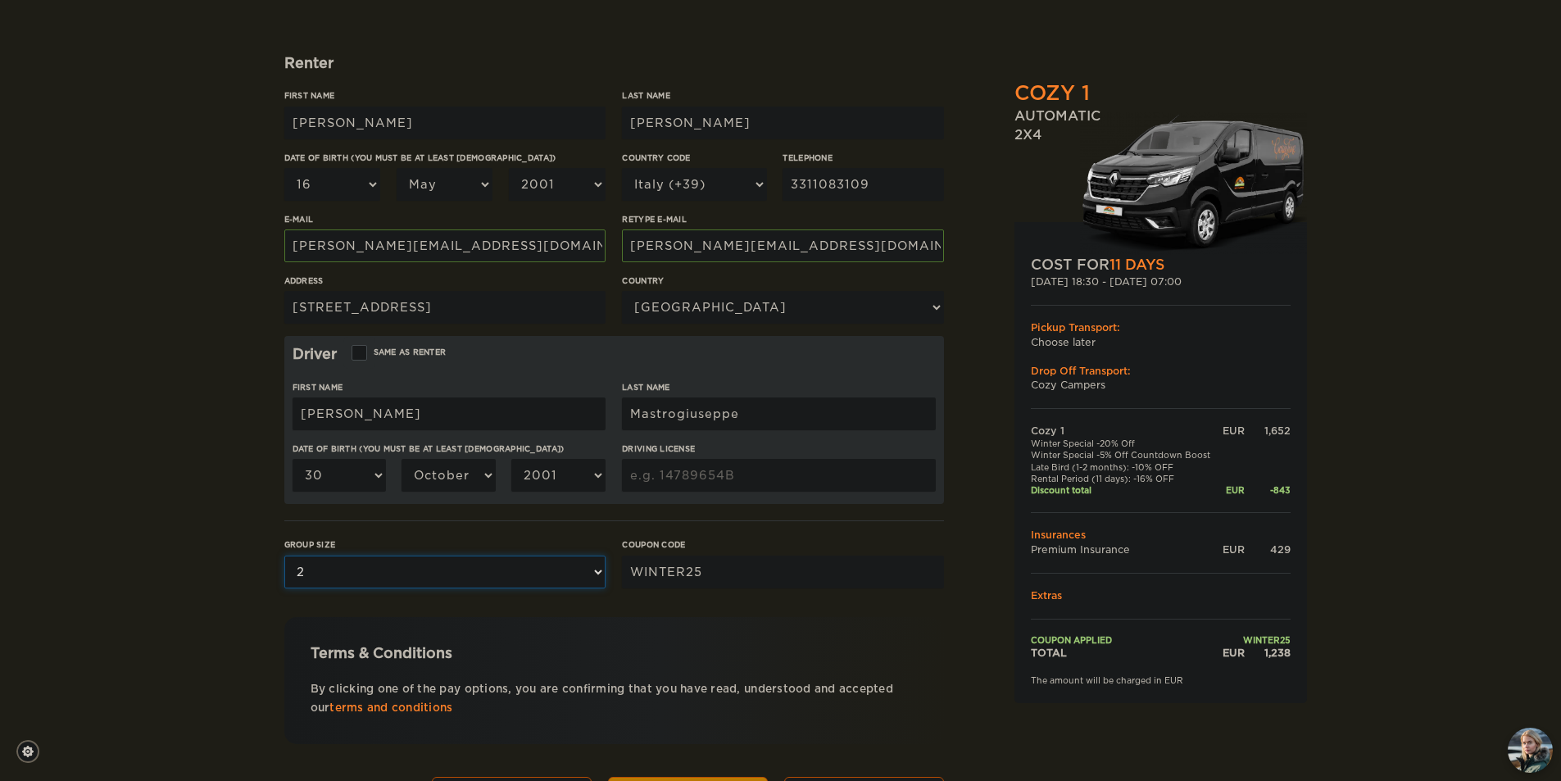
click at [570, 576] on select "Please select 1 2" at bounding box center [444, 572] width 321 height 33
click at [564, 568] on select "Please select 1 2" at bounding box center [444, 572] width 321 height 33
click at [658, 510] on form "Renter First Name [PERSON_NAME] Last Name [PERSON_NAME] Date of birth (You must…" at bounding box center [614, 390] width 660 height 863
drag, startPoint x: 662, startPoint y: 499, endPoint x: 663, endPoint y: 491, distance: 8.2
click at [662, 498] on div "Driving License" at bounding box center [778, 473] width 313 height 61
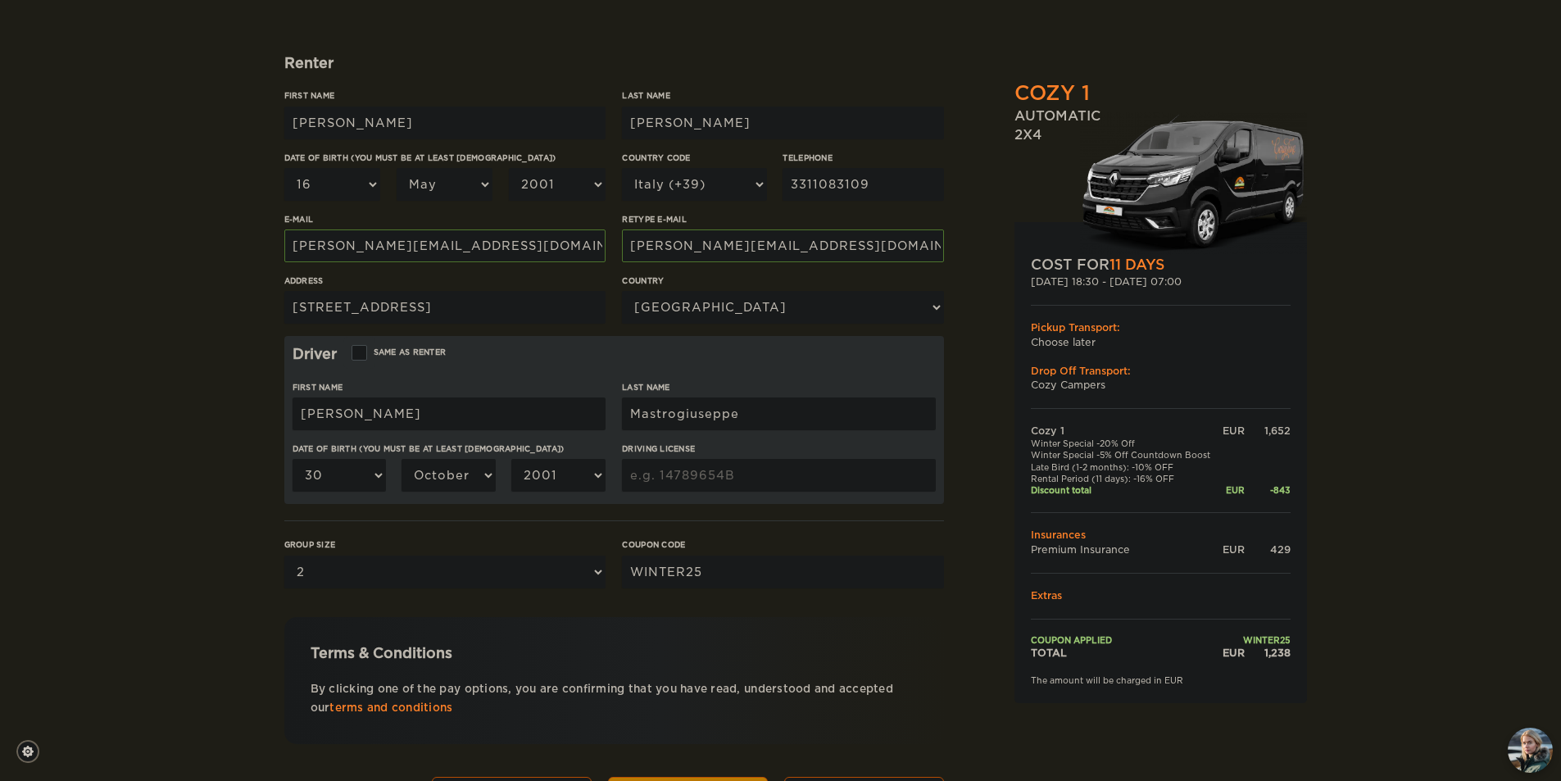
click at [663, 490] on input "Driving License" at bounding box center [778, 475] width 313 height 33
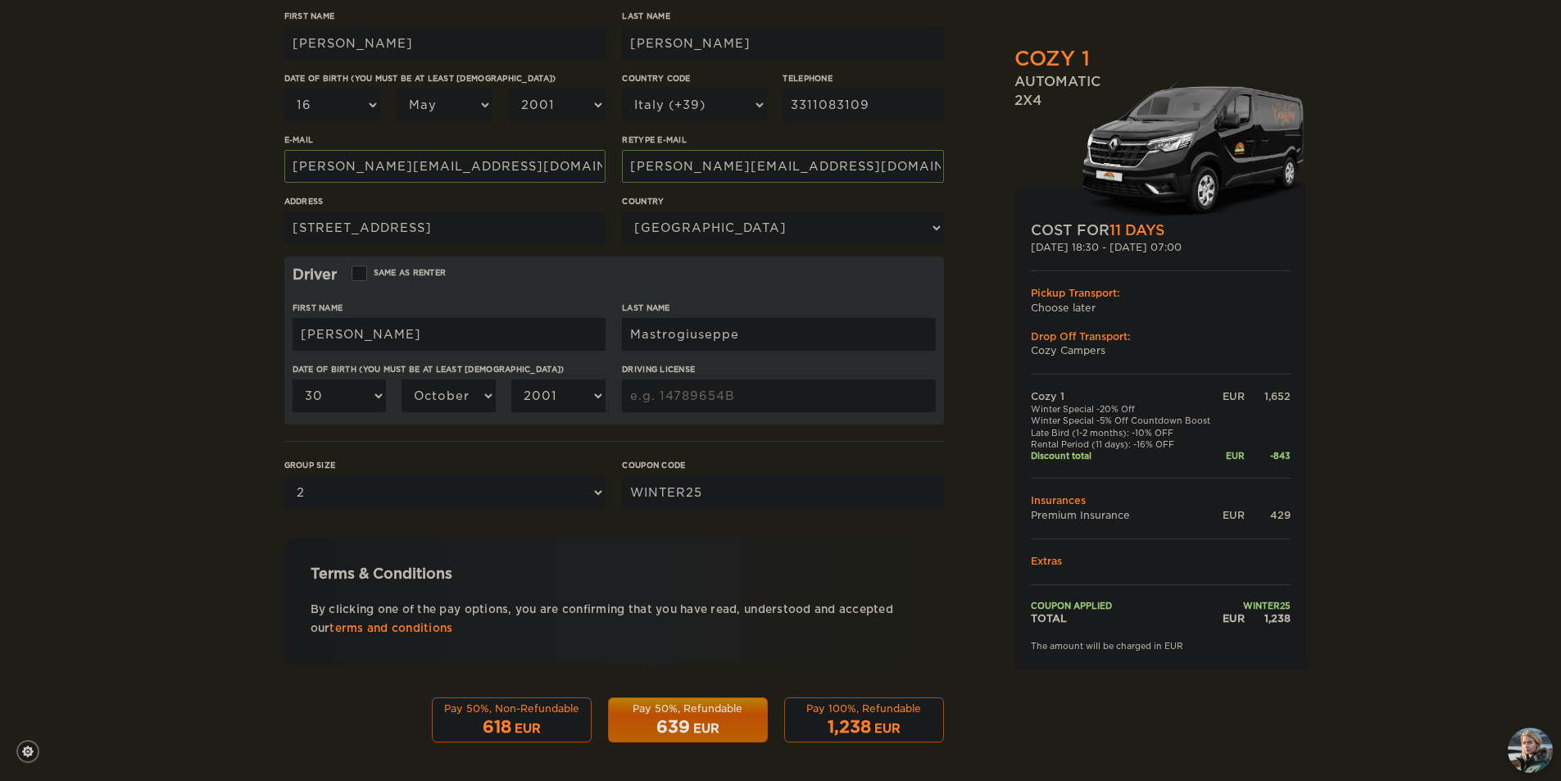
scroll to position [284, 0]
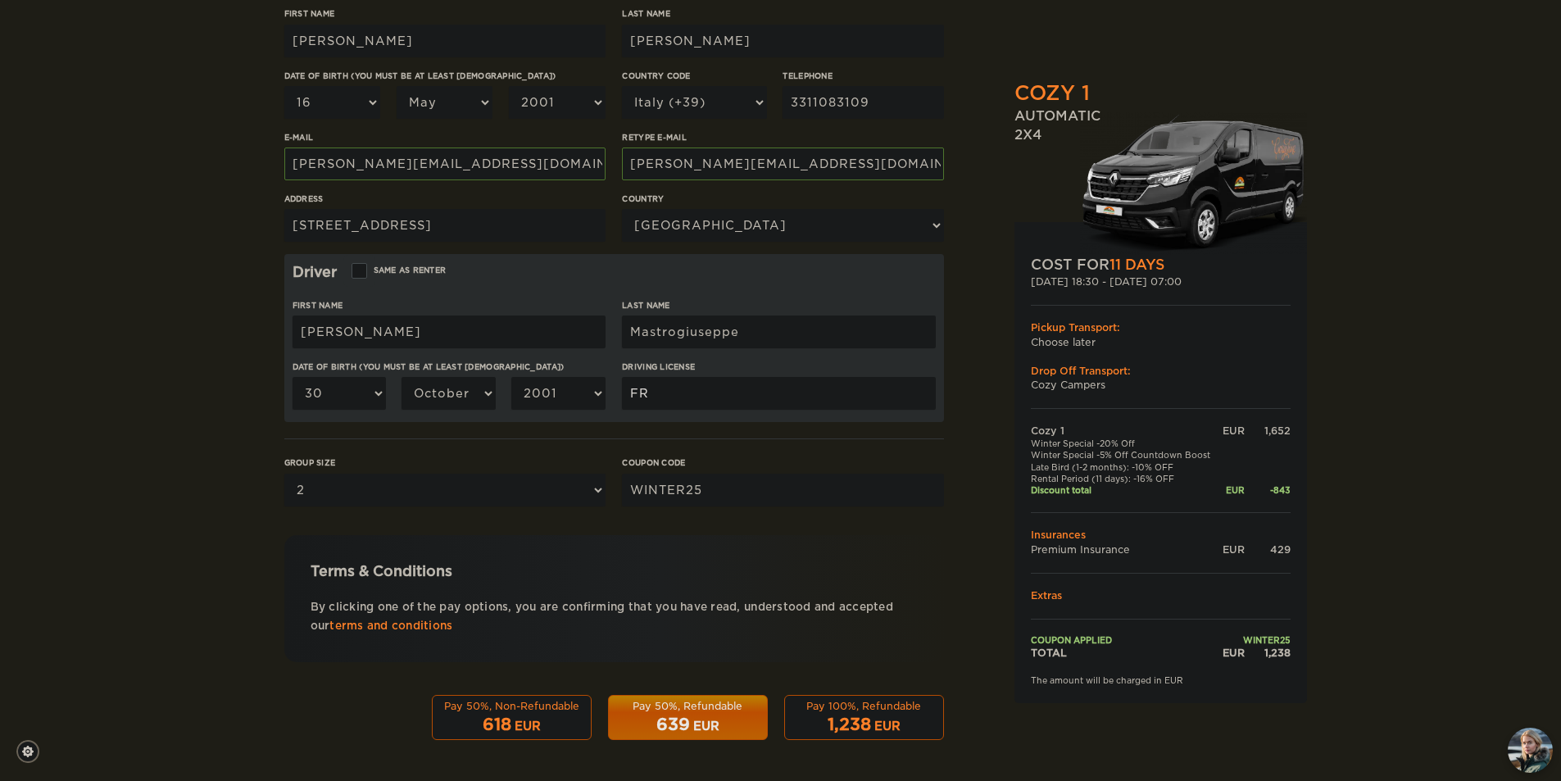
click at [702, 403] on input "FR" at bounding box center [778, 393] width 313 height 33
drag, startPoint x: 638, startPoint y: 401, endPoint x: 729, endPoint y: 397, distance: 91.1
click at [729, 397] on input "FR5382850U" at bounding box center [778, 393] width 313 height 33
drag, startPoint x: 729, startPoint y: 397, endPoint x: 602, endPoint y: 403, distance: 128.0
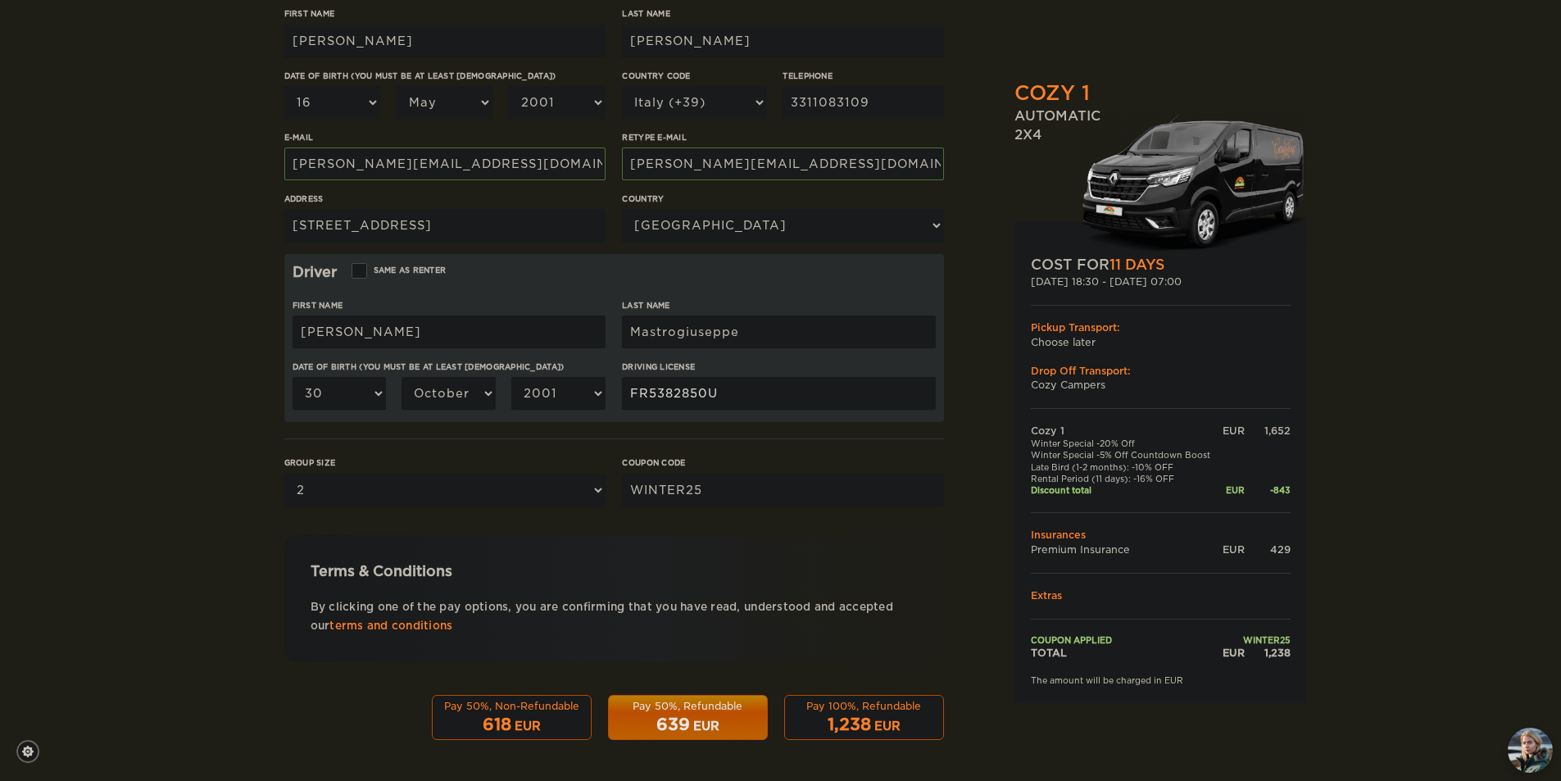
click at [602, 403] on div "First Name [PERSON_NAME] Last Name [PERSON_NAME] Date of birth (You must be at …" at bounding box center [614, 361] width 643 height 124
click at [671, 401] on input "FR5382850U" at bounding box center [778, 393] width 313 height 33
type input "FR5382850U"
click at [839, 710] on div "Pay 100%, Refundable" at bounding box center [864, 706] width 139 height 14
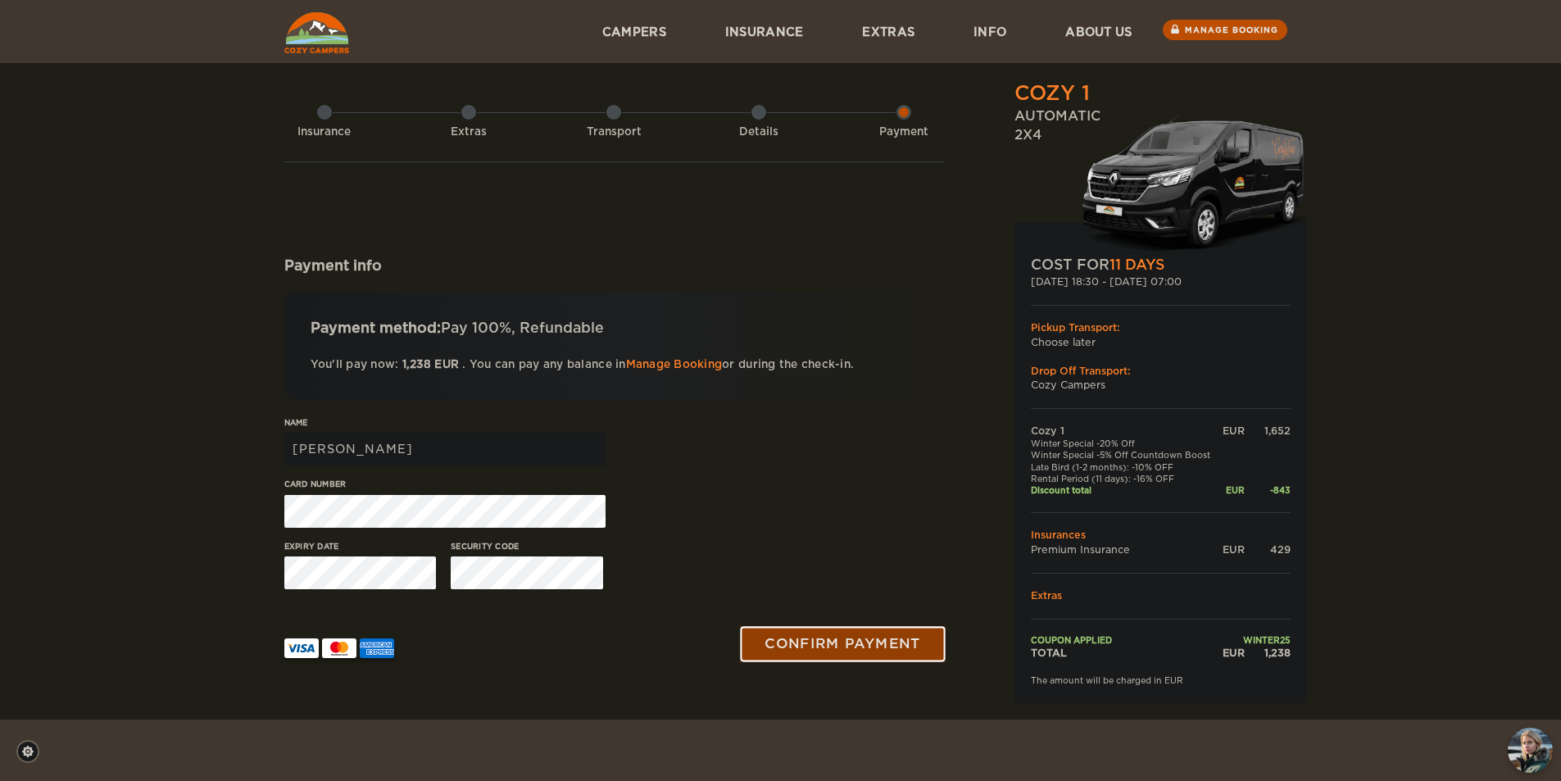
click at [834, 642] on button "Confirm payment" at bounding box center [843, 643] width 207 height 37
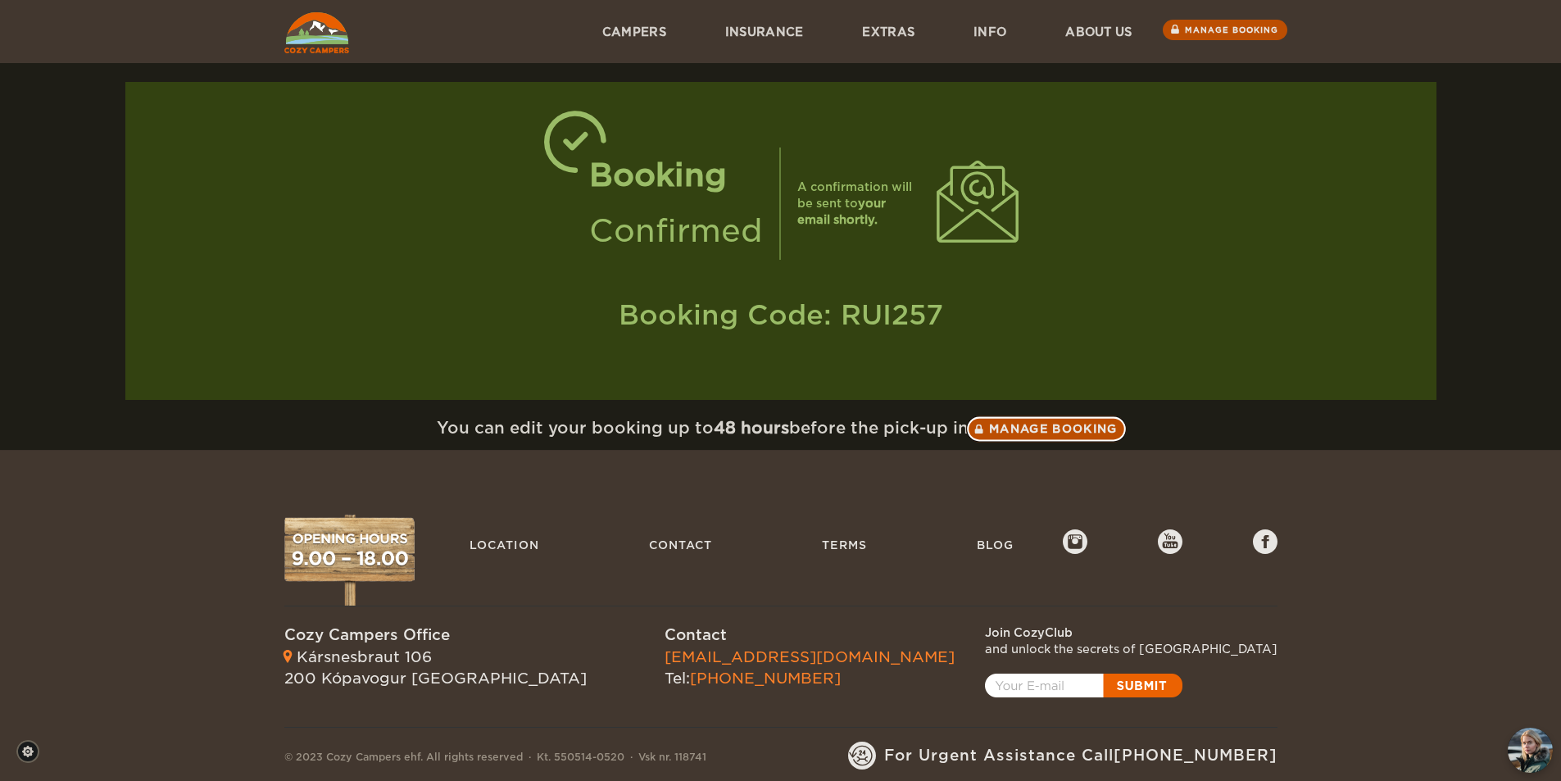
click at [1008, 422] on link "Manage booking" at bounding box center [1046, 429] width 161 height 26
click at [409, 33] on div "Menu Campers Premium 4×4 Iceland Campers Standard Campers Budget Campers Insura…" at bounding box center [781, 31] width 1013 height 63
click at [320, 30] on img at bounding box center [316, 32] width 65 height 41
